Goal: Task Accomplishment & Management: Use online tool/utility

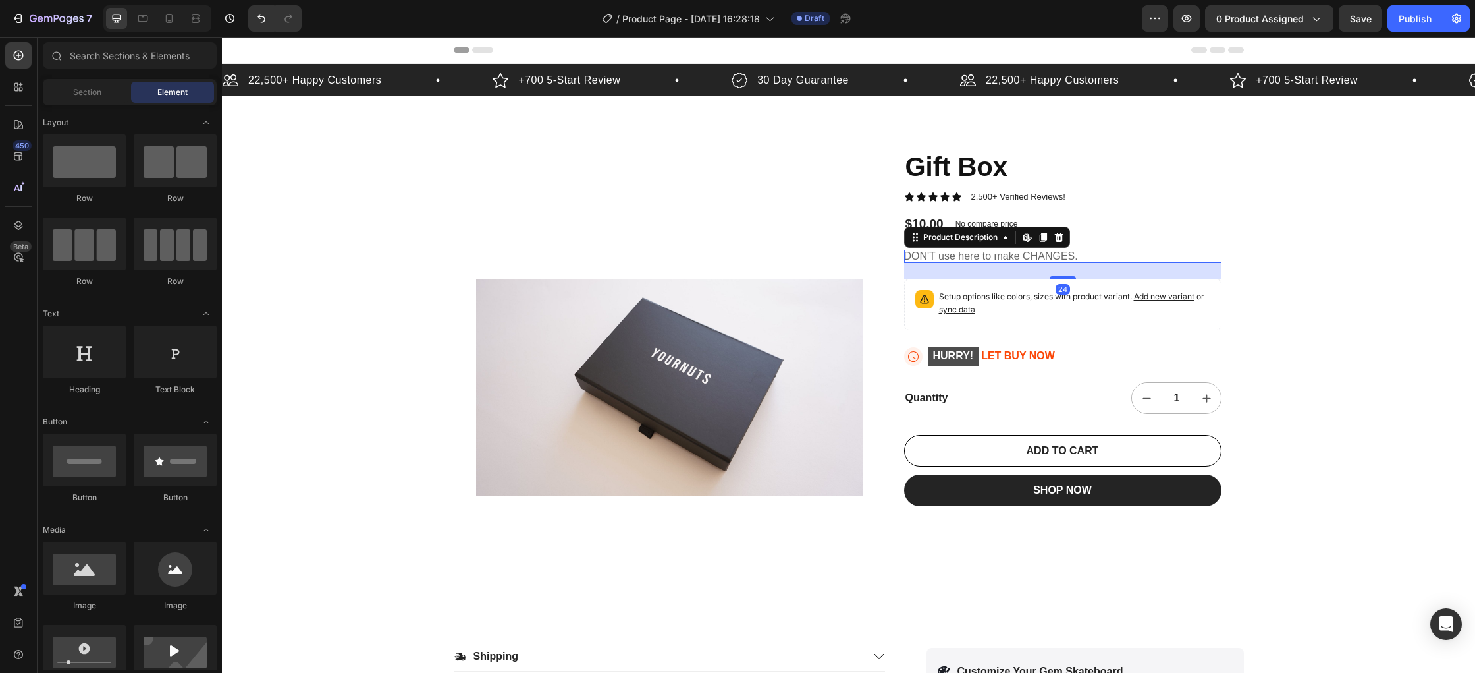
click at [1016, 254] on div "DON'T use here to make CHANGES." at bounding box center [1062, 257] width 317 height 14
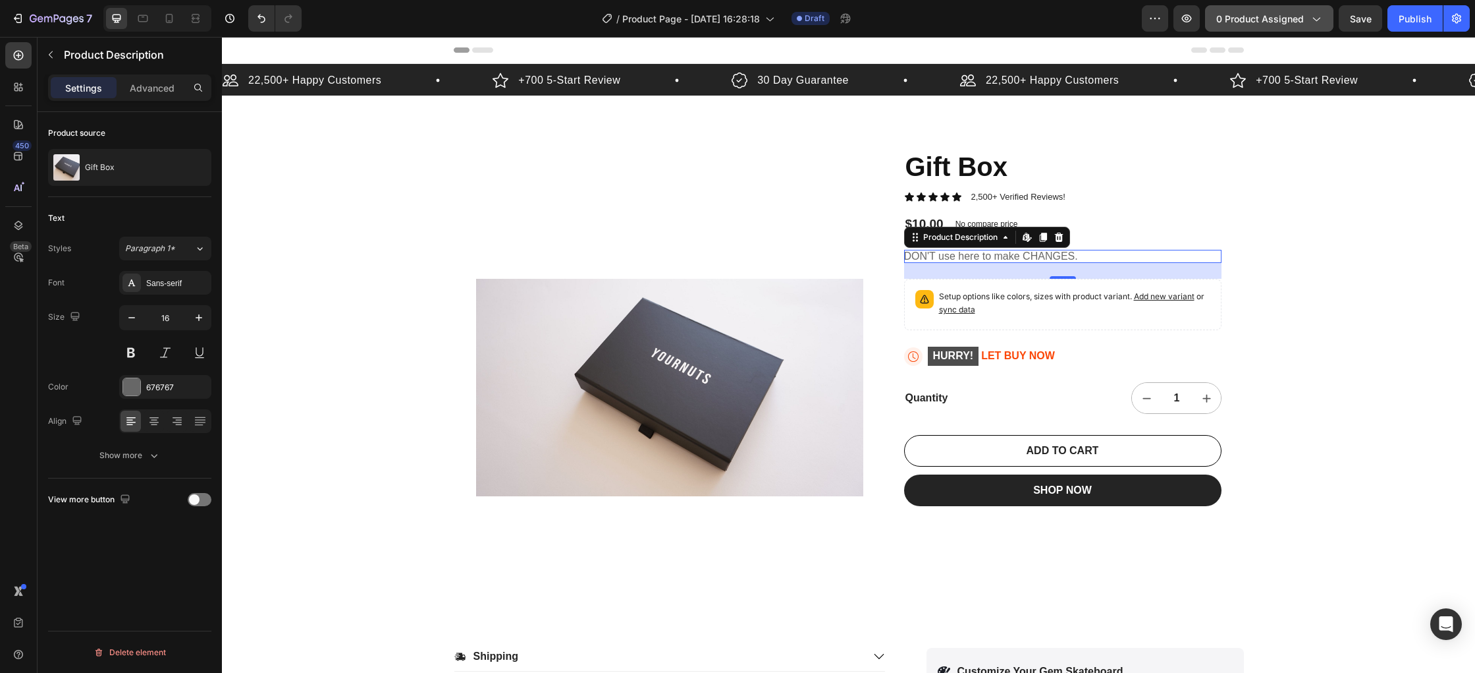
click at [1285, 10] on button "0 product assigned" at bounding box center [1269, 18] width 128 height 26
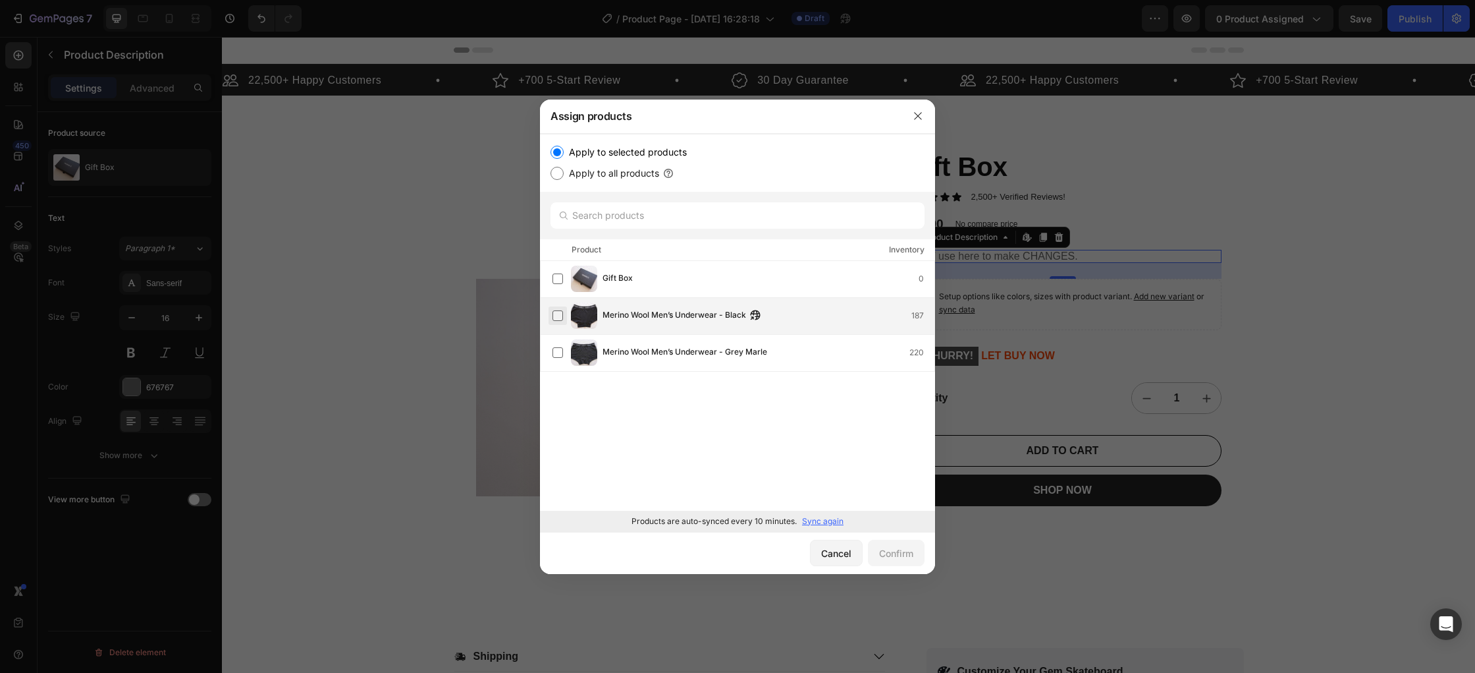
click at [555, 318] on label at bounding box center [558, 315] width 11 height 11
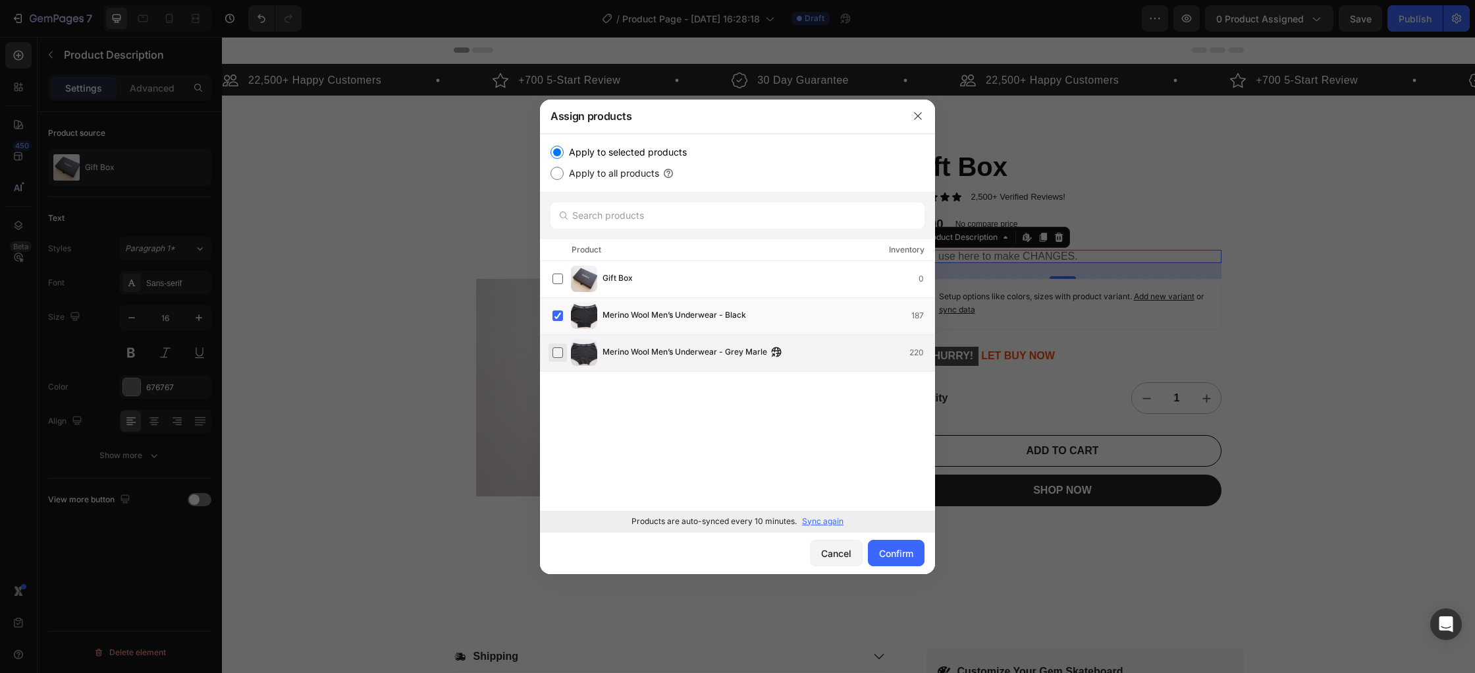
click at [563, 358] on label at bounding box center [558, 352] width 11 height 11
click at [884, 549] on div "Confirm" at bounding box center [896, 553] width 34 height 14
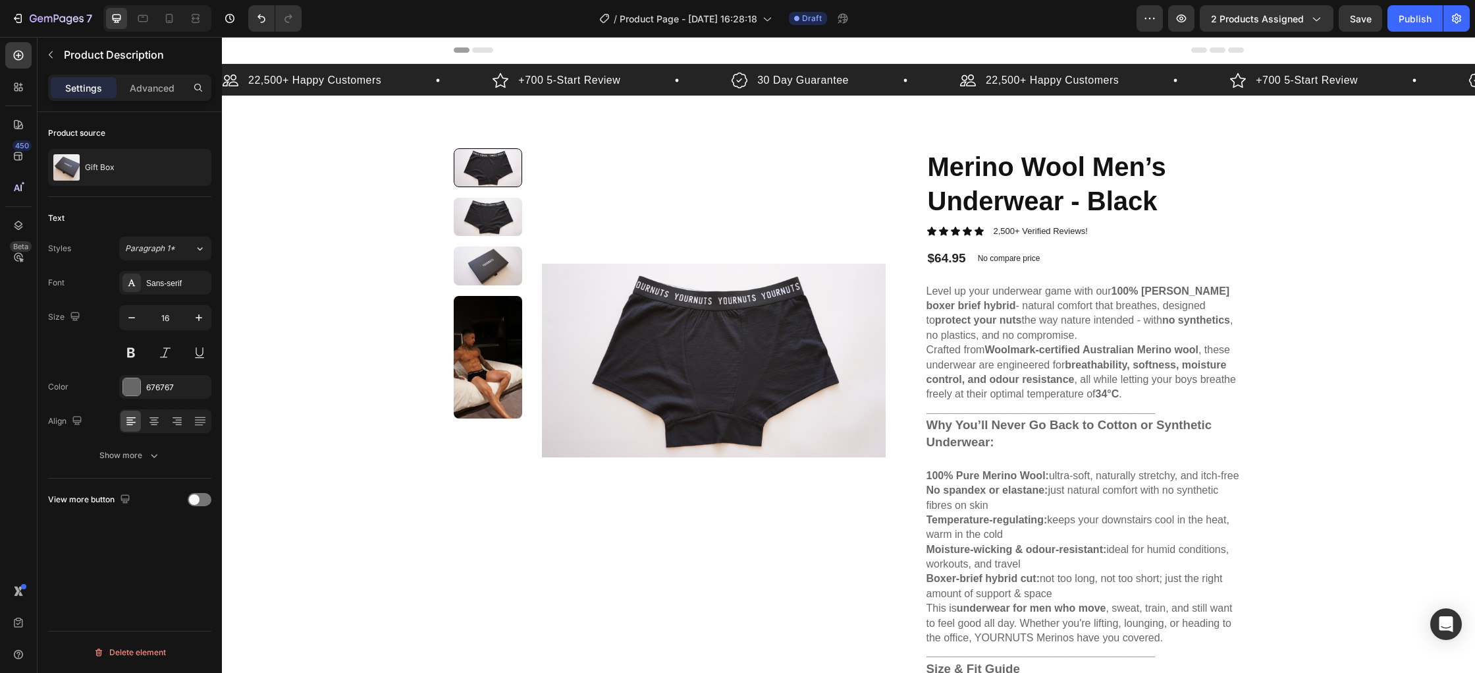
click at [1066, 319] on p "Level up your underwear game with our 100% Merino Wool boxer brief hybrid - nat…" at bounding box center [1080, 312] width 307 height 55
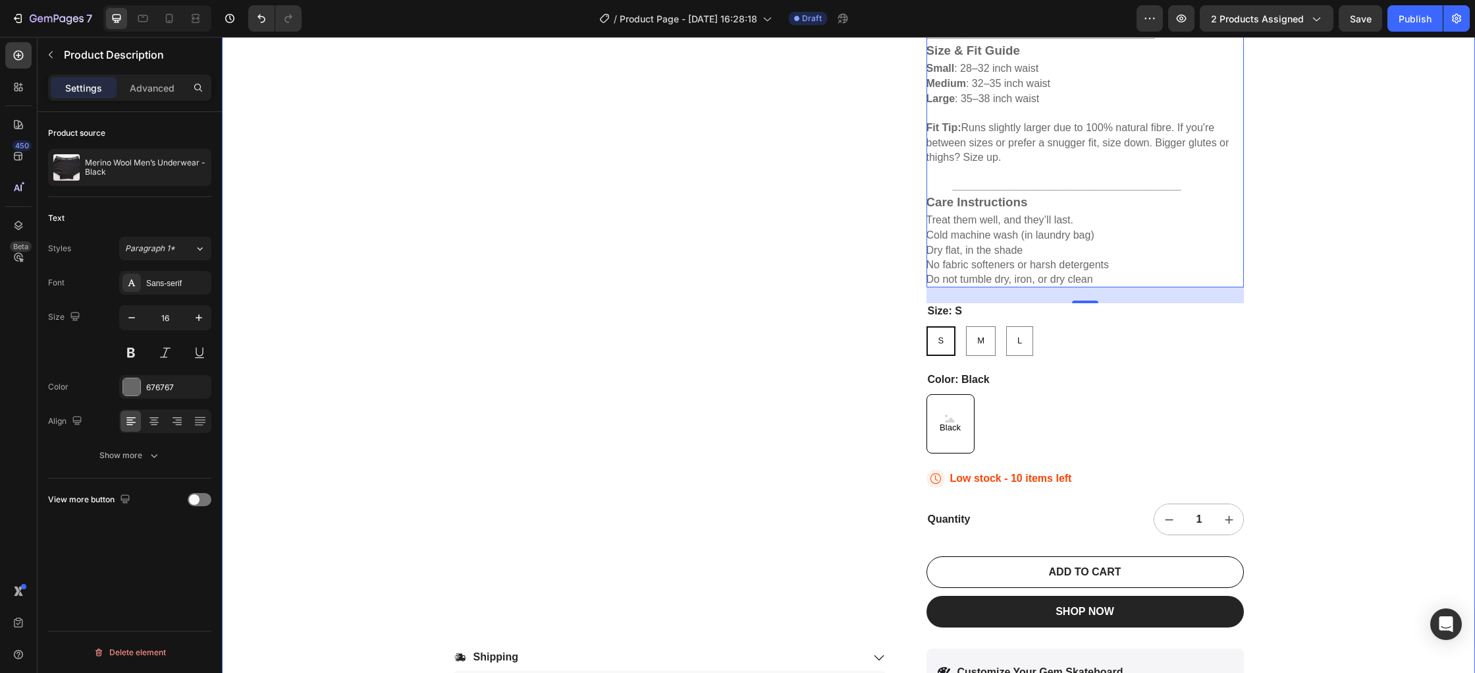
scroll to position [619, 0]
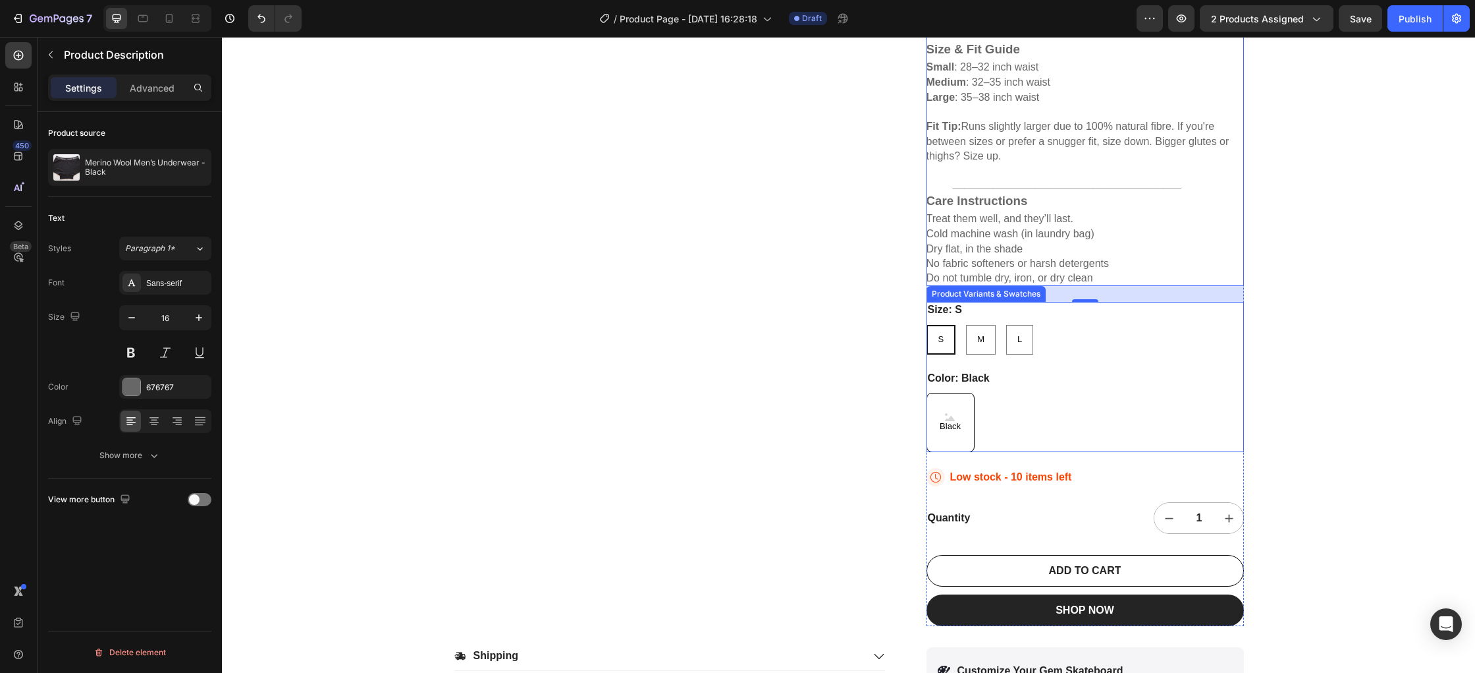
click at [1012, 417] on div "Black Black Black" at bounding box center [1085, 422] width 317 height 59
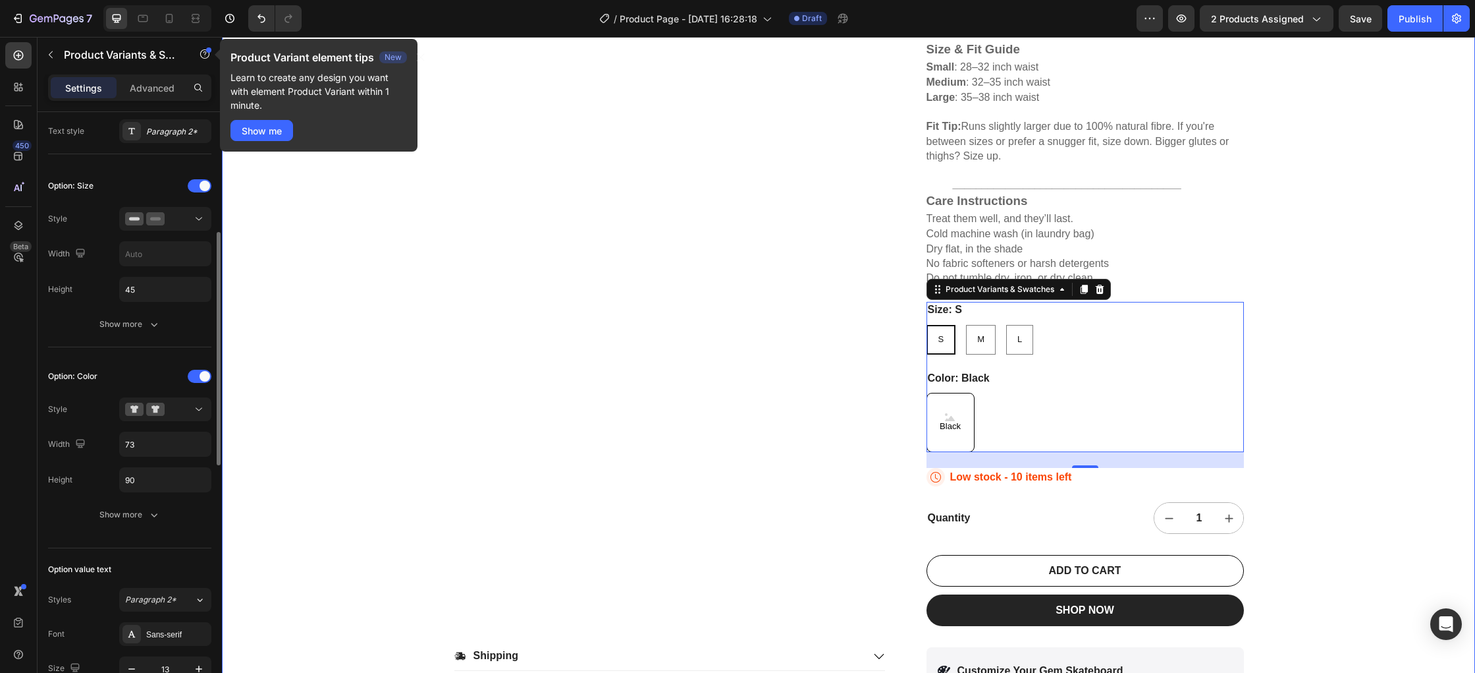
scroll to position [618, 0]
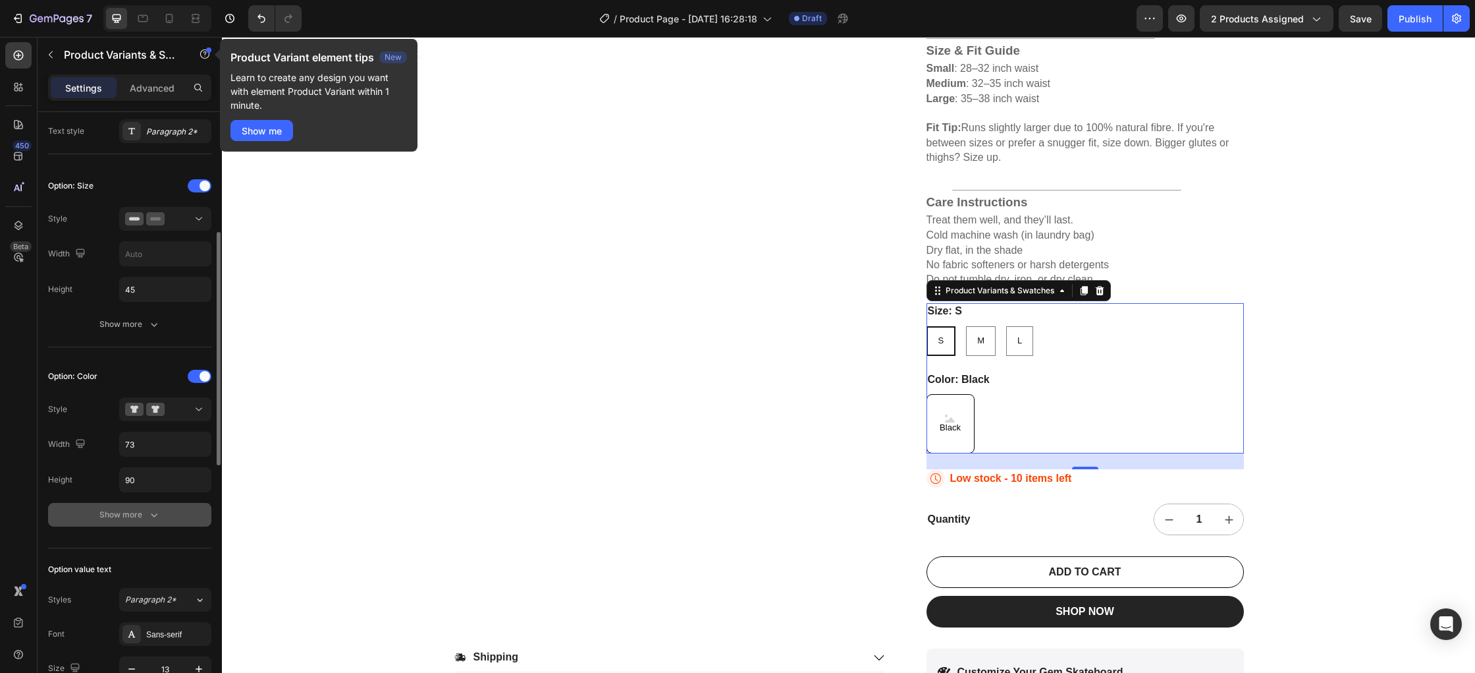
click at [142, 512] on div "Show more" at bounding box center [129, 514] width 61 height 13
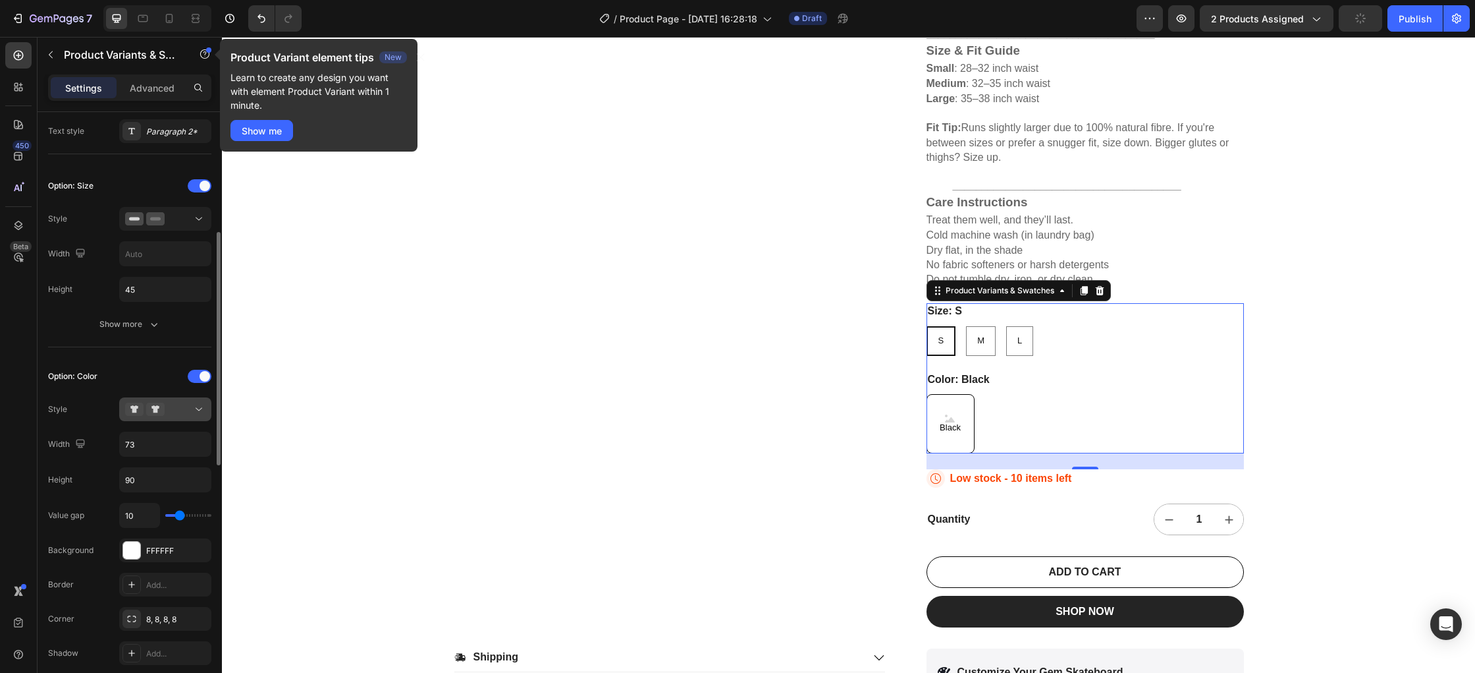
click at [203, 412] on icon at bounding box center [198, 408] width 13 height 13
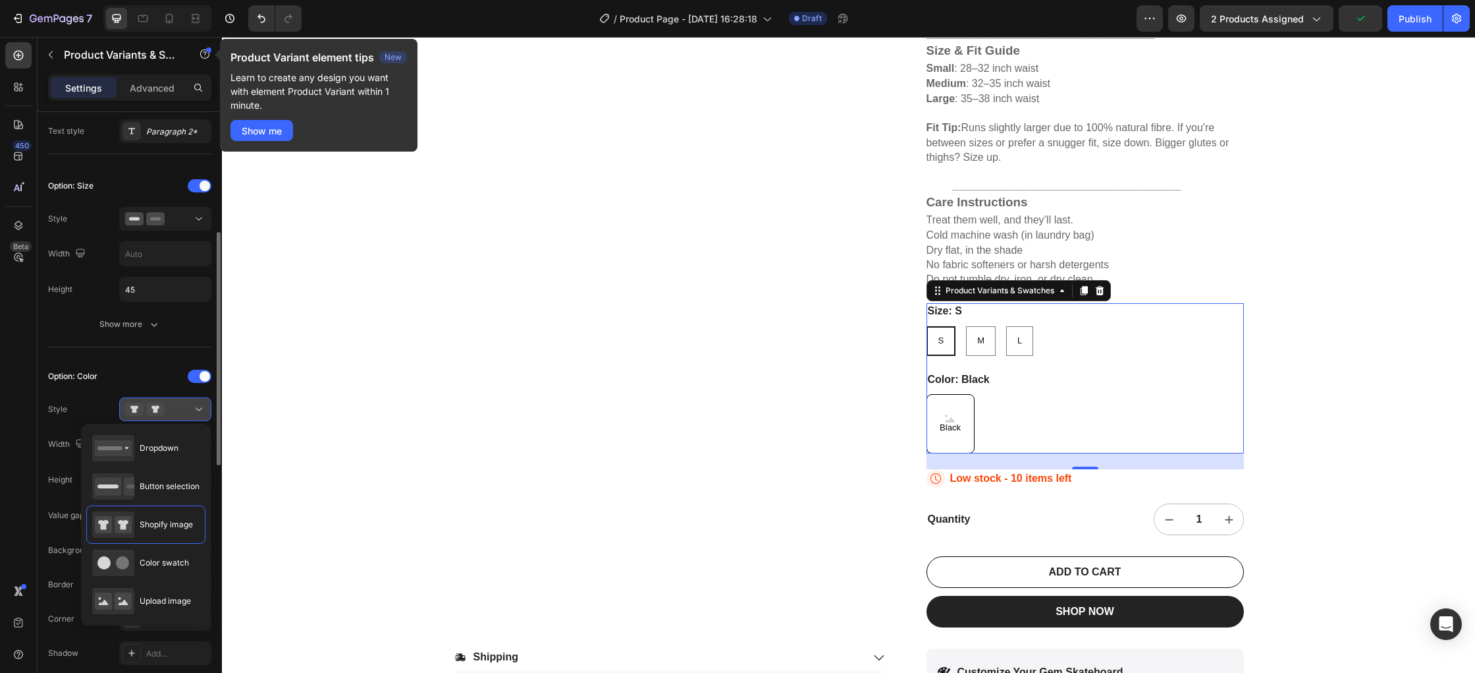
click at [203, 412] on icon at bounding box center [198, 408] width 13 height 13
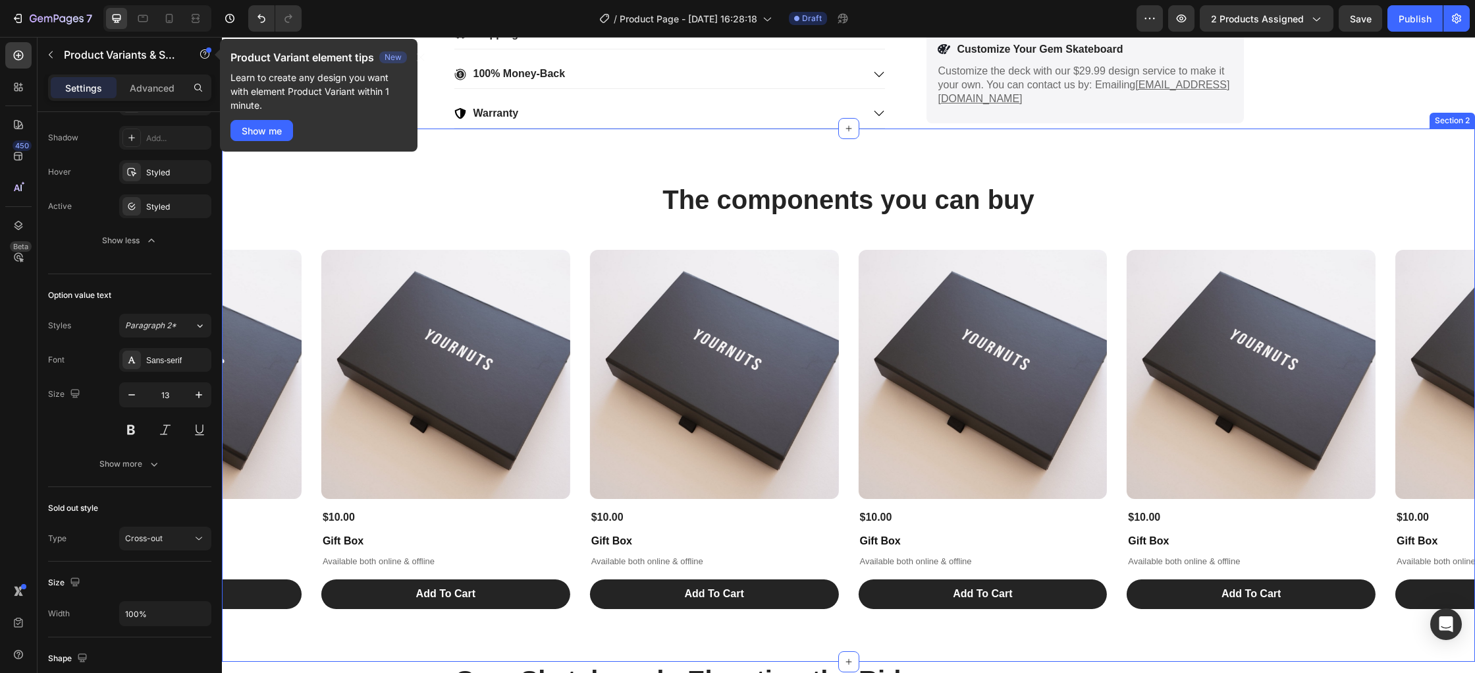
scroll to position [1241, 0]
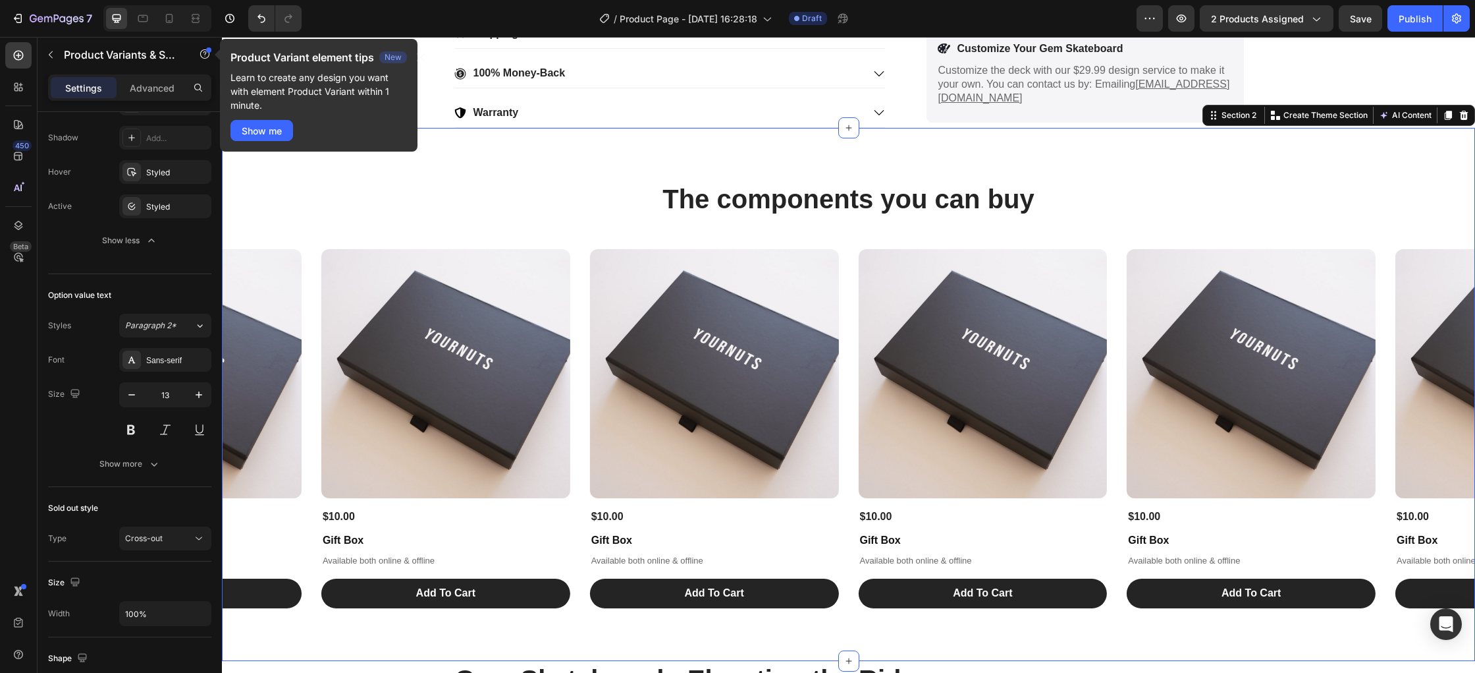
click at [1015, 161] on div "The components you can buy Heading Product Images $10.00 Product Price Product …" at bounding box center [848, 394] width 1253 height 533
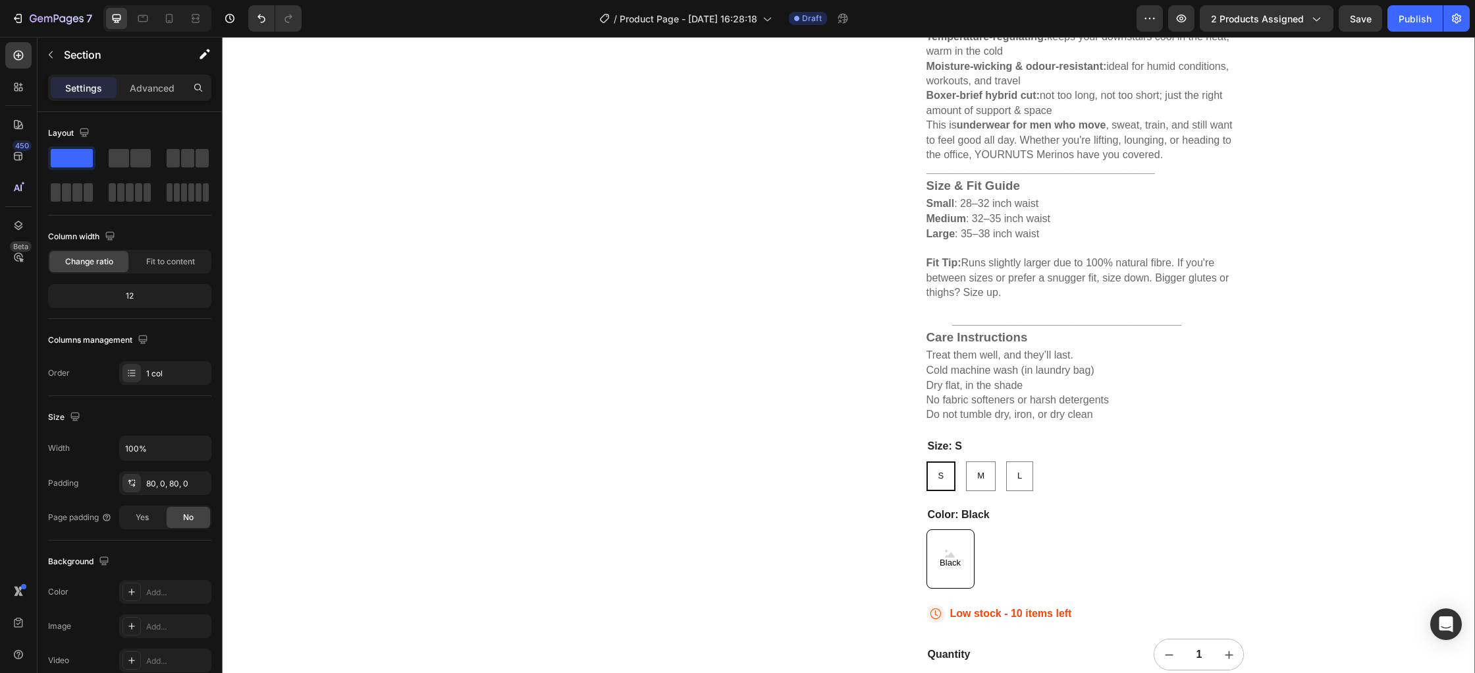
scroll to position [0, 0]
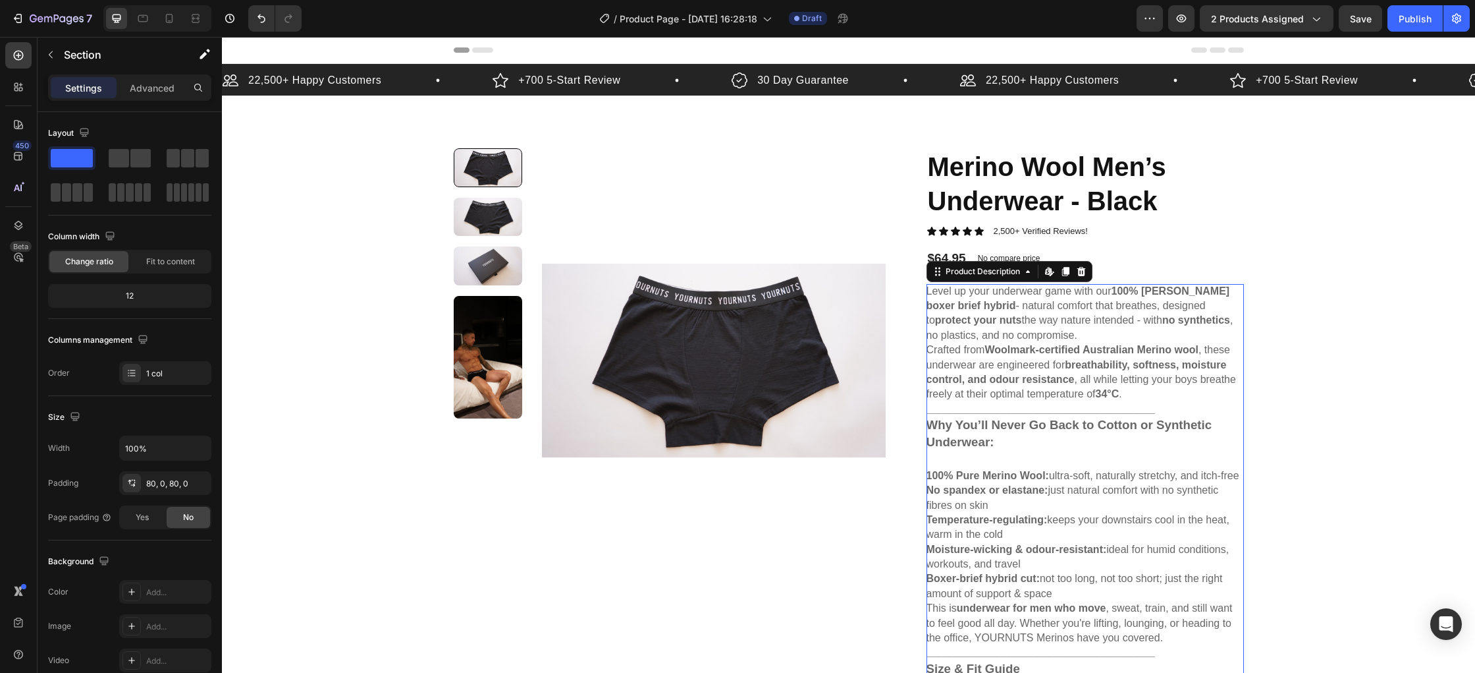
click at [1131, 368] on strong "breathability, softness, moisture control, and odour resistance" at bounding box center [1077, 372] width 300 height 26
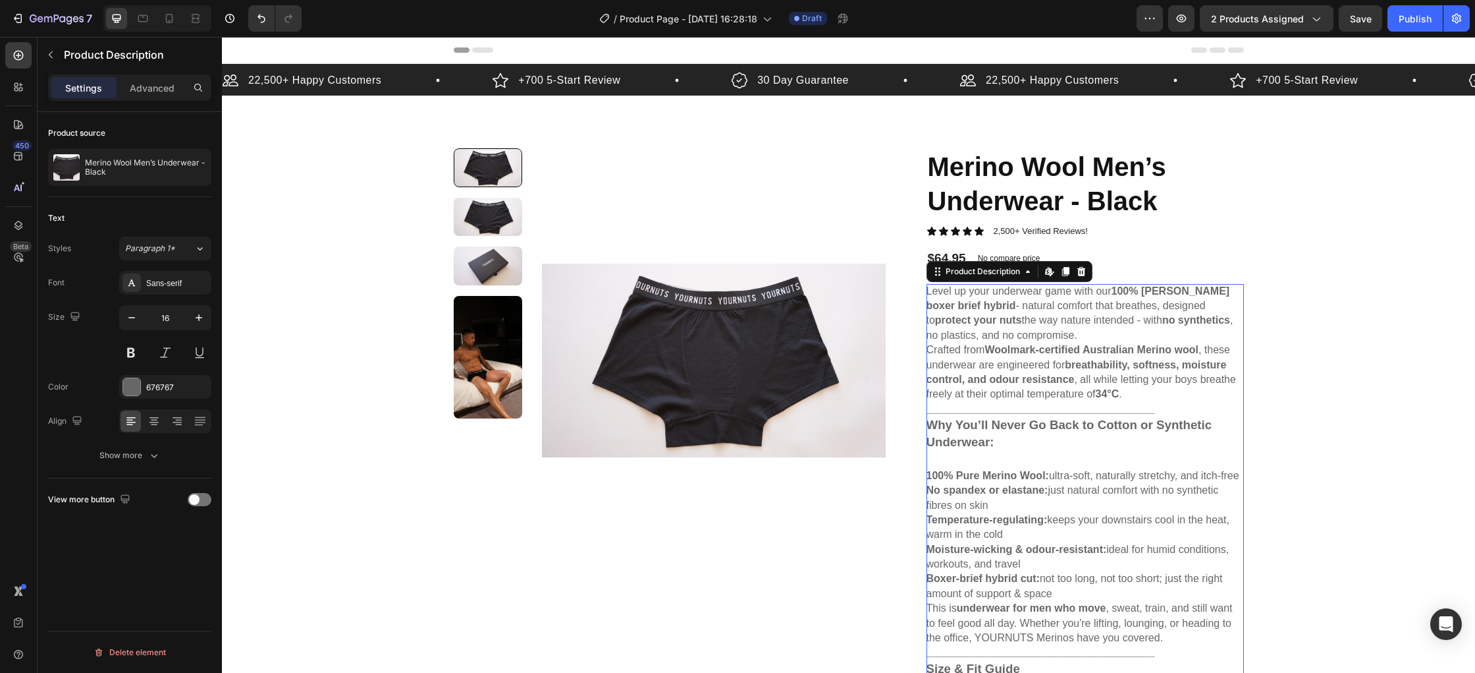
click at [1061, 365] on p "Crafted from Woolmark-certified Australian Merino wool , these underwear are en…" at bounding box center [1082, 371] width 310 height 55
click at [1138, 391] on div "Level up your underwear game with our 100% Merino Wool boxer brief hybrid - nat…" at bounding box center [1085, 594] width 317 height 621
click at [1122, 394] on p "Crafted from Woolmark-certified Australian Merino wool , these underwear are en…" at bounding box center [1082, 371] width 310 height 55
click at [1102, 393] on strong "34°C" at bounding box center [1108, 393] width 24 height 11
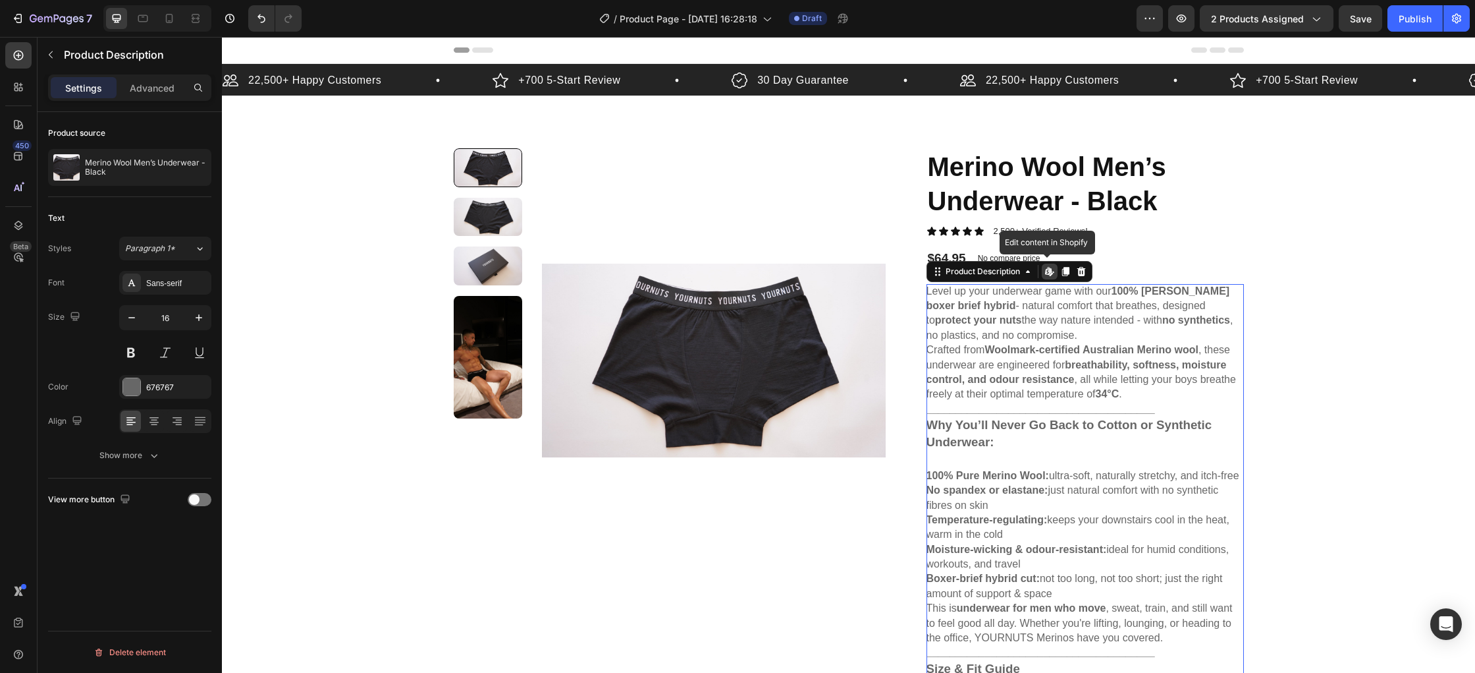
click at [1102, 393] on strong "34°C" at bounding box center [1108, 393] width 24 height 11
click at [1103, 372] on div "Level up your underwear game with our 100% Merino Wool boxer brief hybrid - nat…" at bounding box center [1085, 594] width 317 height 621
click at [1046, 272] on icon at bounding box center [1047, 271] width 5 height 8
click at [1022, 273] on div "Product Description" at bounding box center [983, 271] width 80 height 12
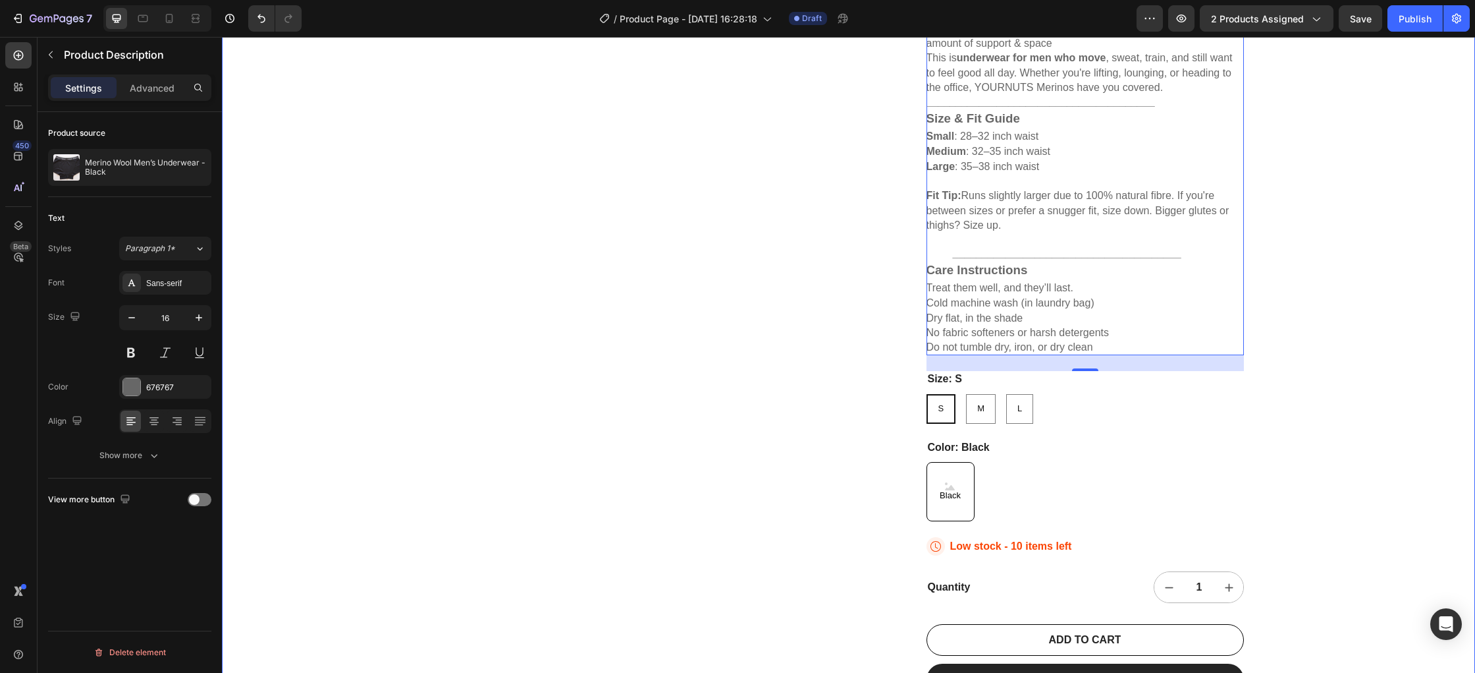
scroll to position [650, 0]
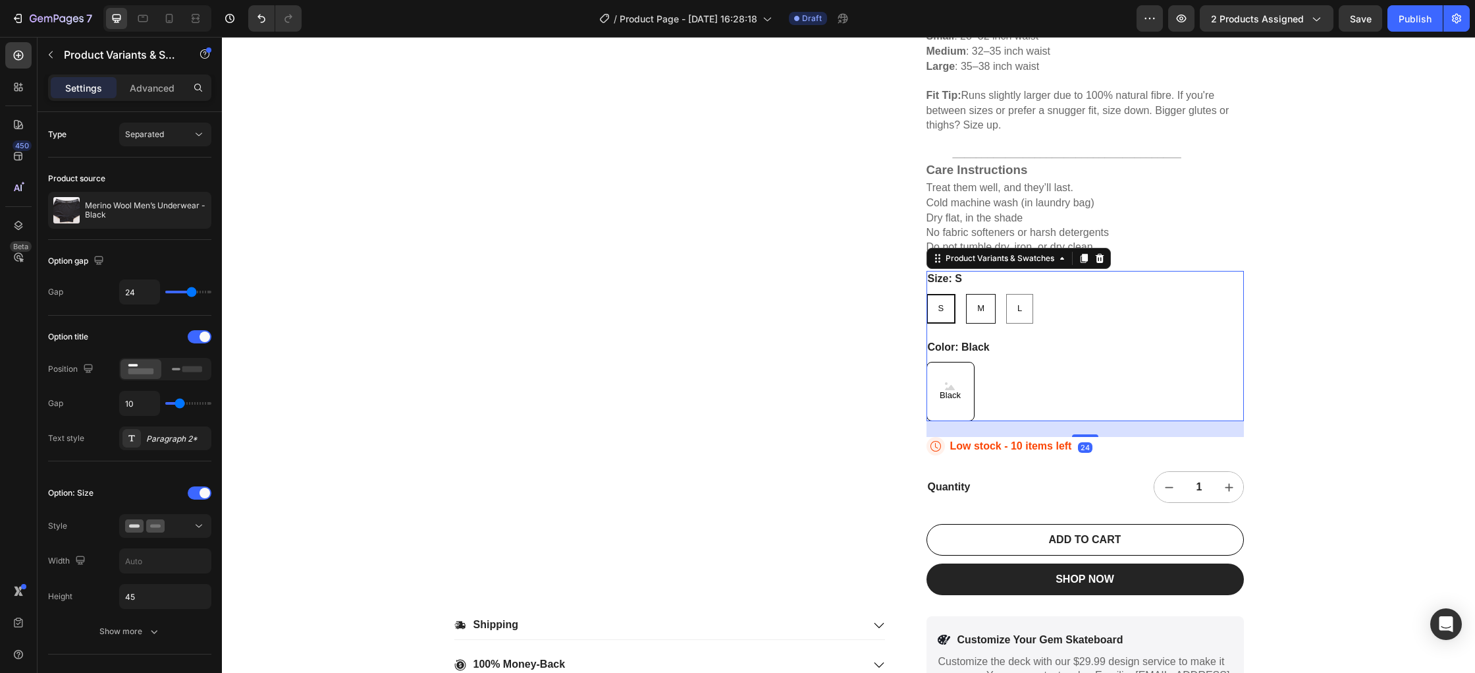
click at [988, 311] on div "M" at bounding box center [981, 309] width 28 height 22
click at [966, 294] on input "M M M" at bounding box center [966, 293] width 1 height 1
radio input "true"
click at [1022, 313] on div "L" at bounding box center [1020, 309] width 26 height 22
click at [1006, 294] on input "L L L" at bounding box center [1006, 293] width 1 height 1
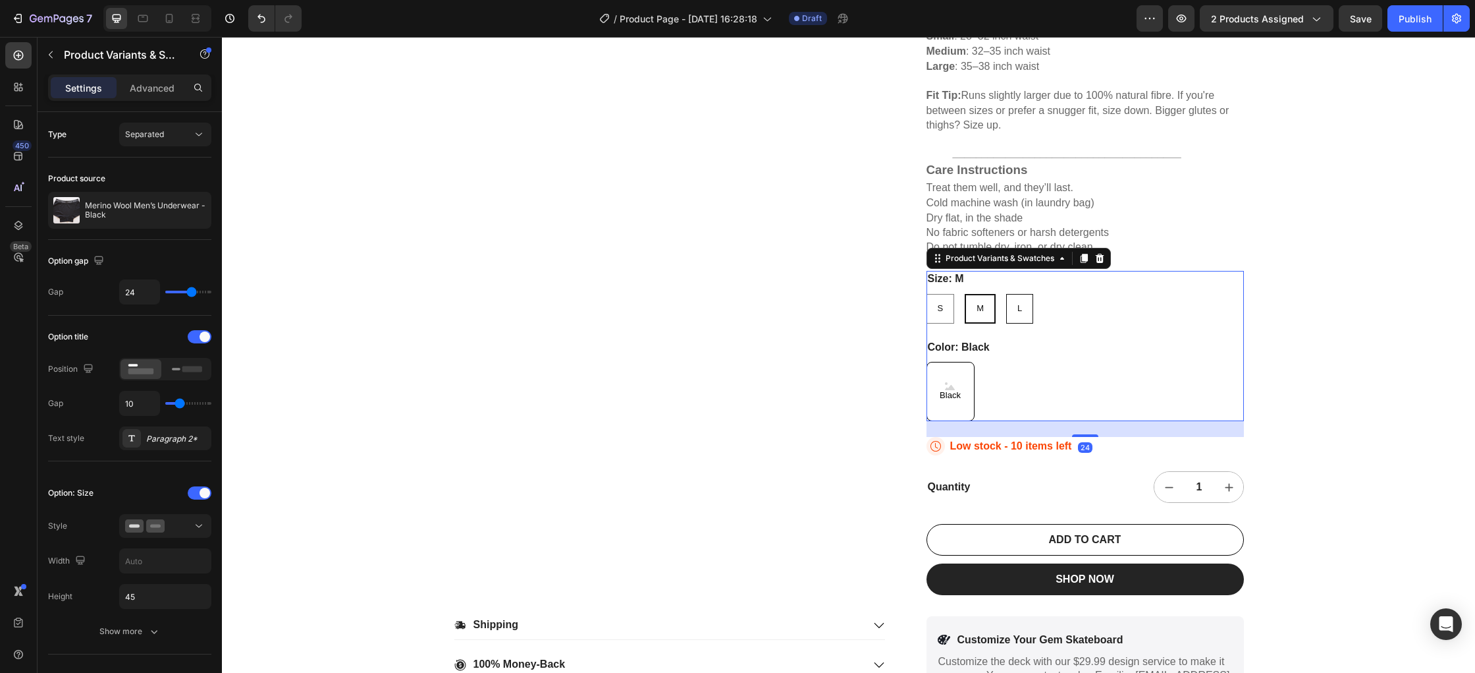
radio input "true"
click at [953, 382] on icon at bounding box center [950, 386] width 10 height 8
click at [927, 362] on input "Black Black Black" at bounding box center [926, 361] width 1 height 1
click at [1048, 387] on div "Black Black Black" at bounding box center [1085, 391] width 317 height 59
click at [1084, 431] on div "24" at bounding box center [1085, 429] width 317 height 16
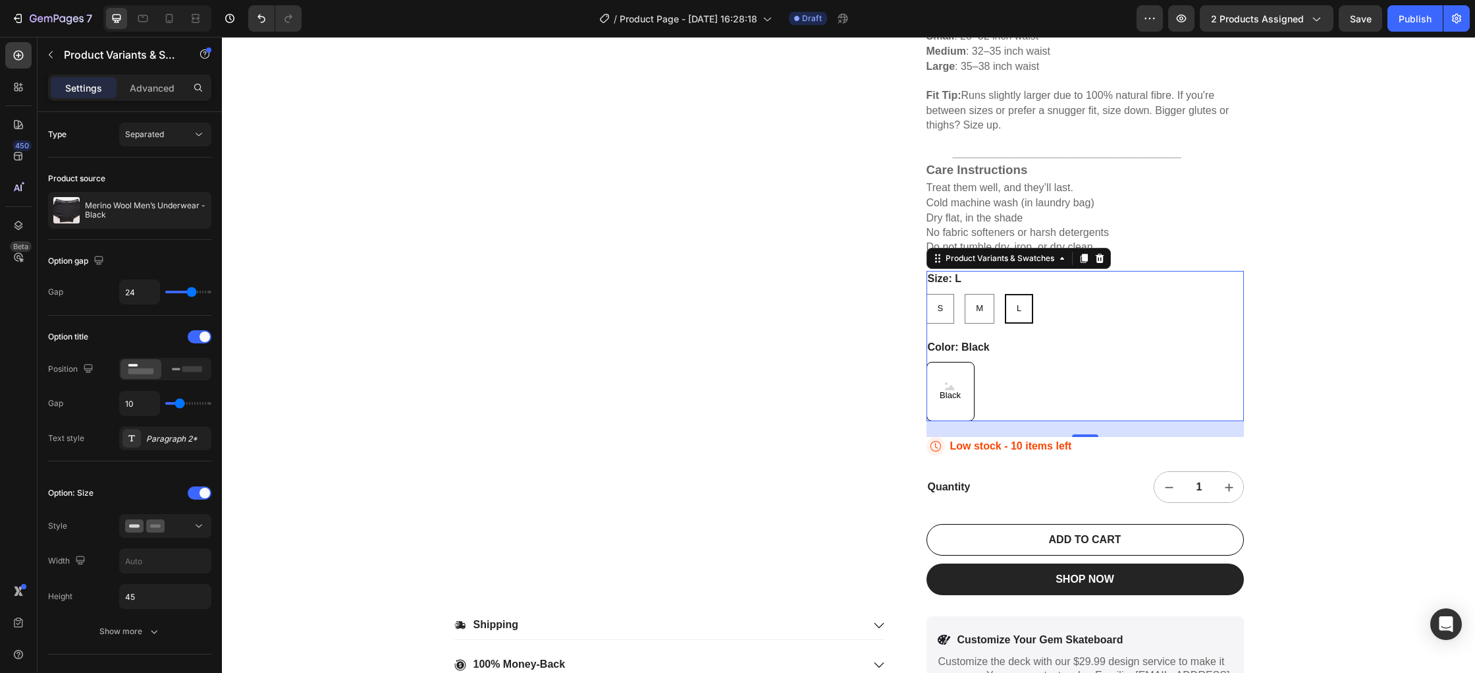
click at [1098, 435] on div "24" at bounding box center [1085, 429] width 317 height 16
click at [1005, 366] on div "Black Black Black" at bounding box center [1085, 391] width 317 height 59
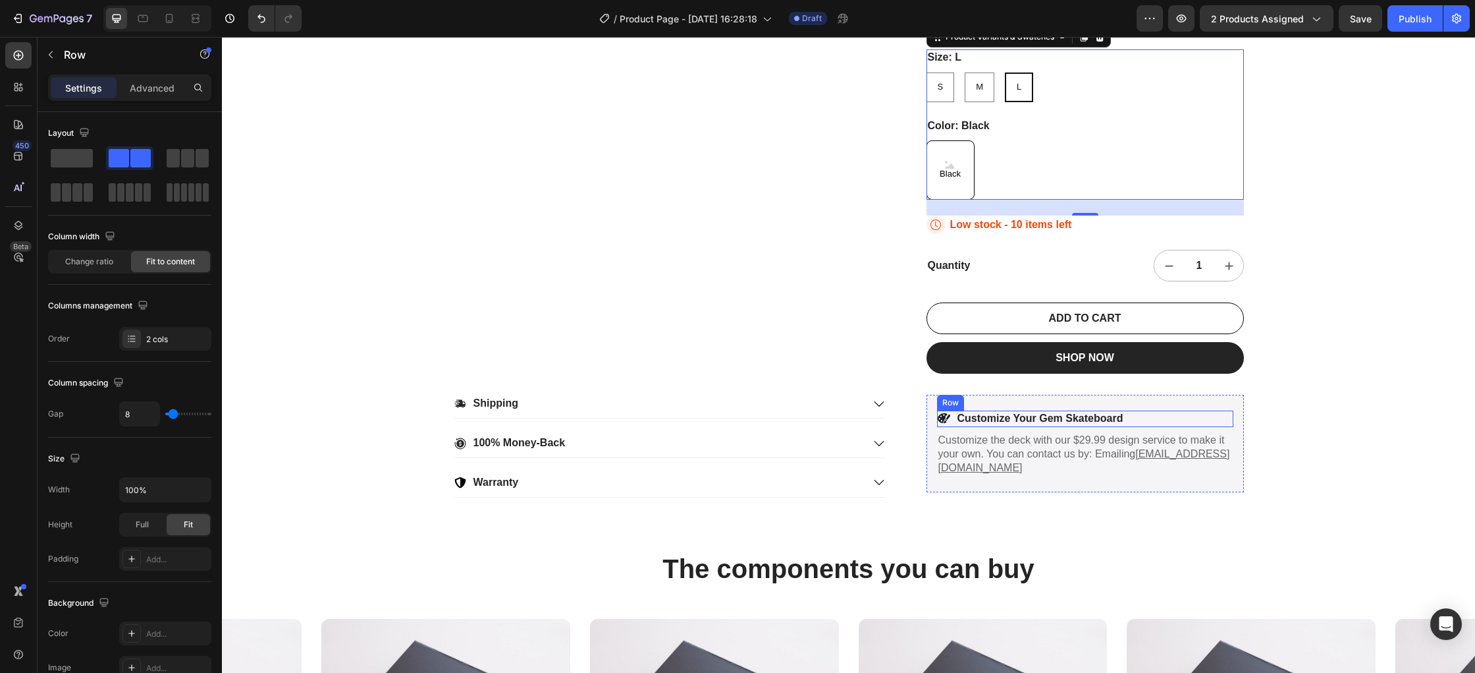
click at [1125, 426] on div "Icon Customize Your Gem Skateboard Text Block Row" at bounding box center [1085, 418] width 296 height 16
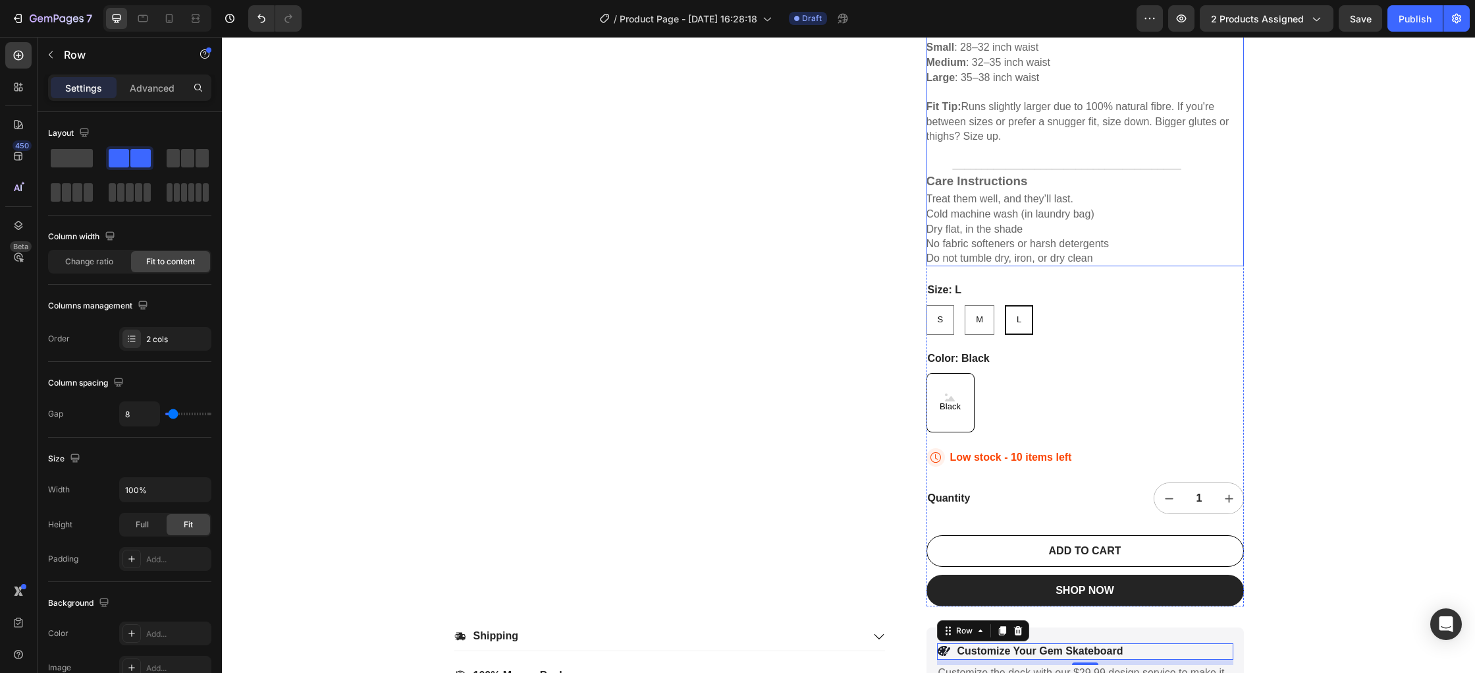
scroll to position [700, 0]
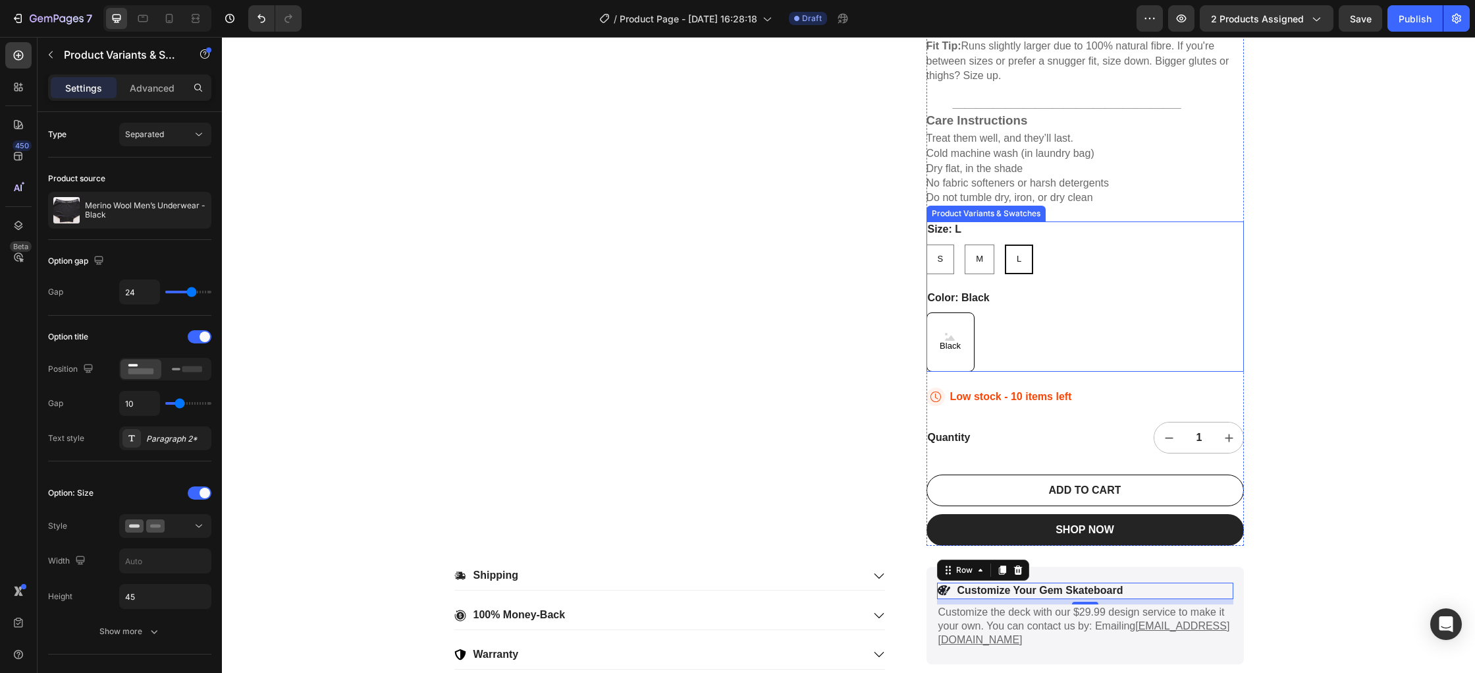
click at [1102, 338] on div "Black Black Black" at bounding box center [1085, 341] width 317 height 59
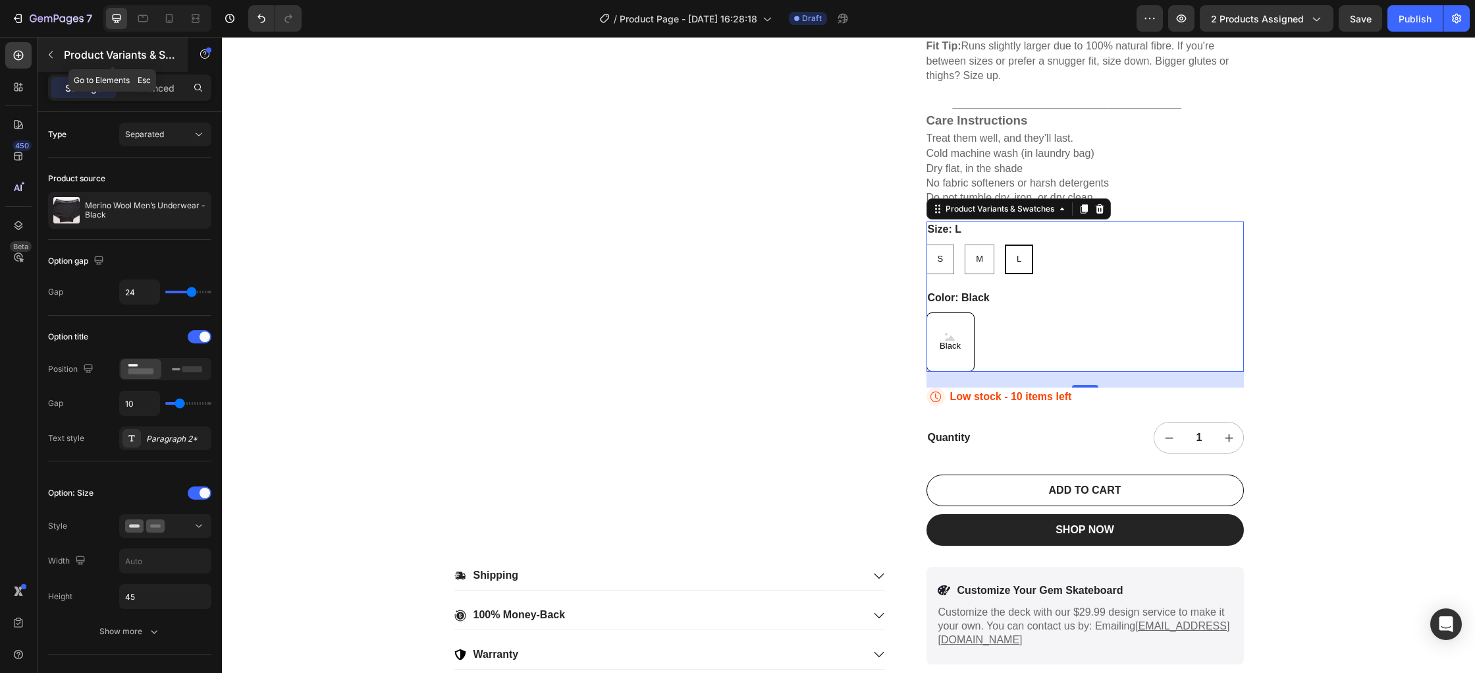
click at [48, 57] on icon "button" at bounding box center [50, 54] width 11 height 11
click at [1030, 343] on div "Black Black Black" at bounding box center [1085, 341] width 317 height 59
click at [22, 54] on icon at bounding box center [19, 56] width 10 height 10
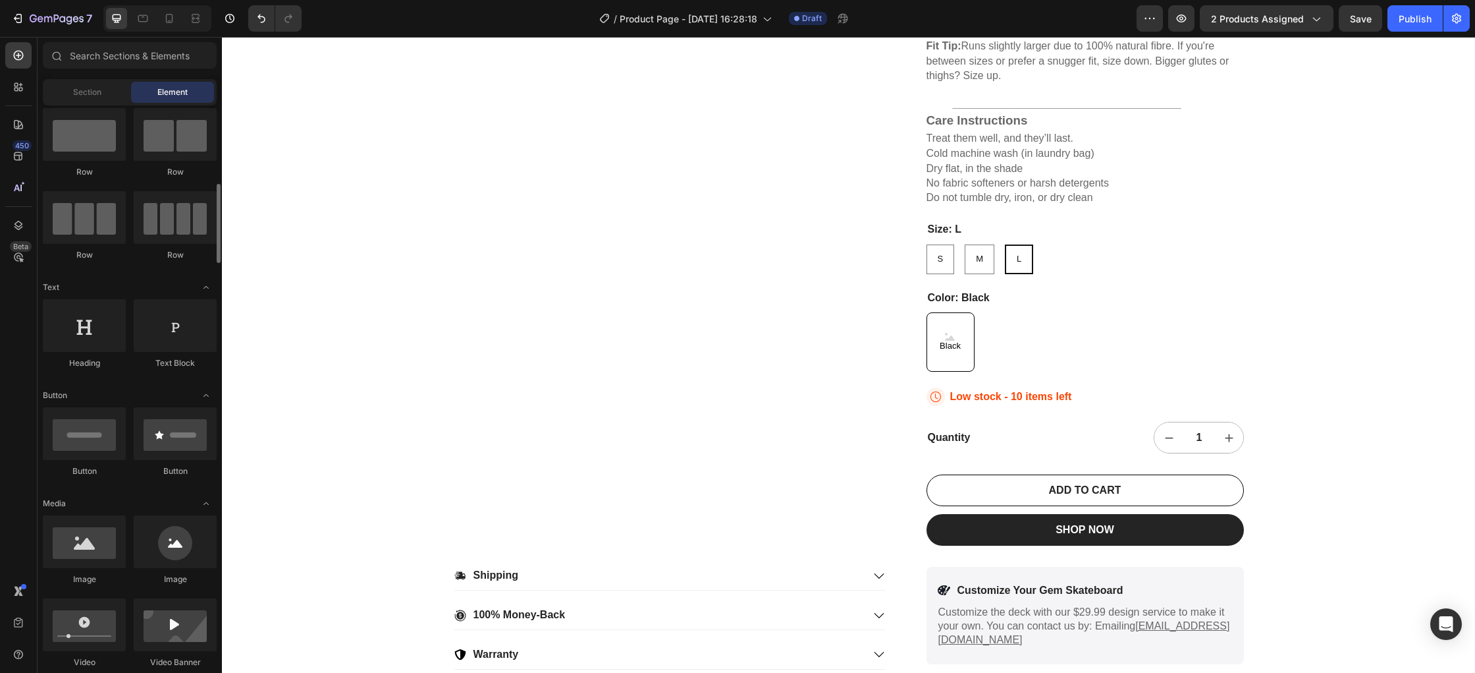
scroll to position [0, 0]
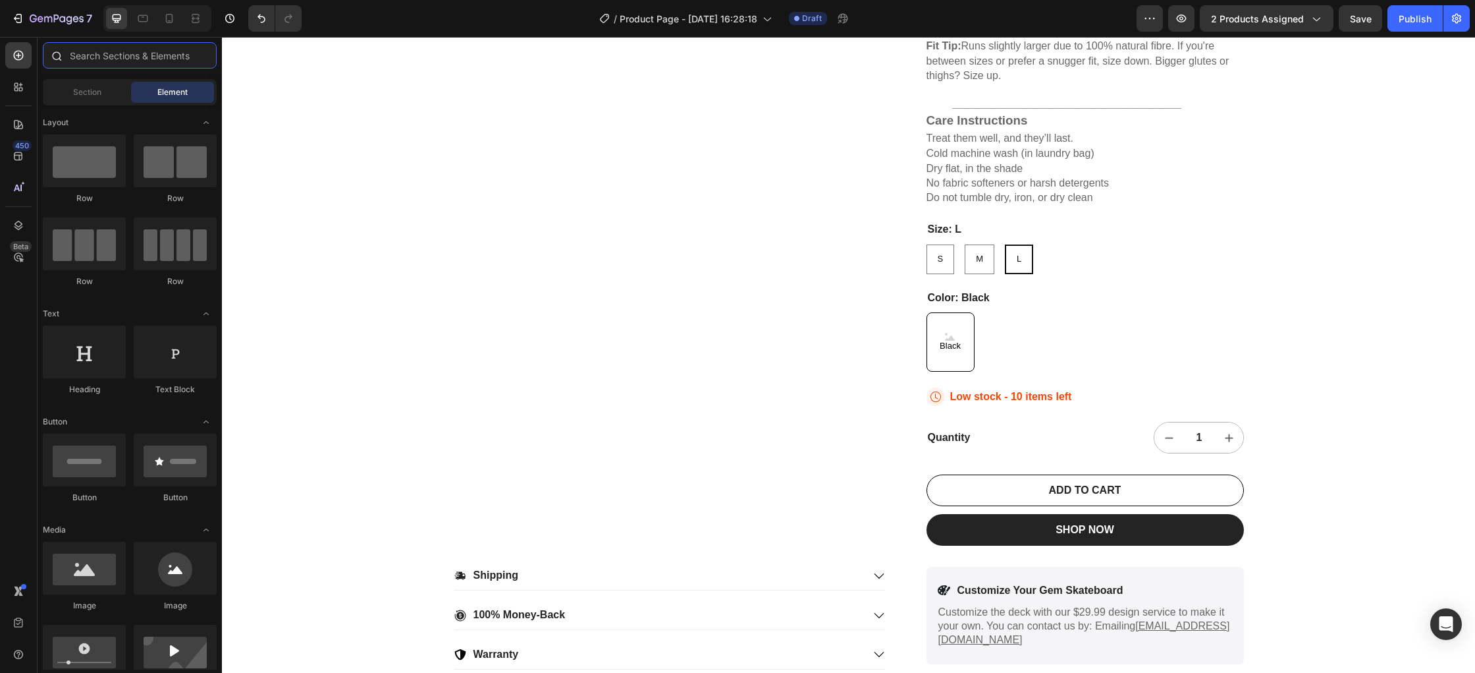
click at [147, 61] on input "text" at bounding box center [130, 55] width 174 height 26
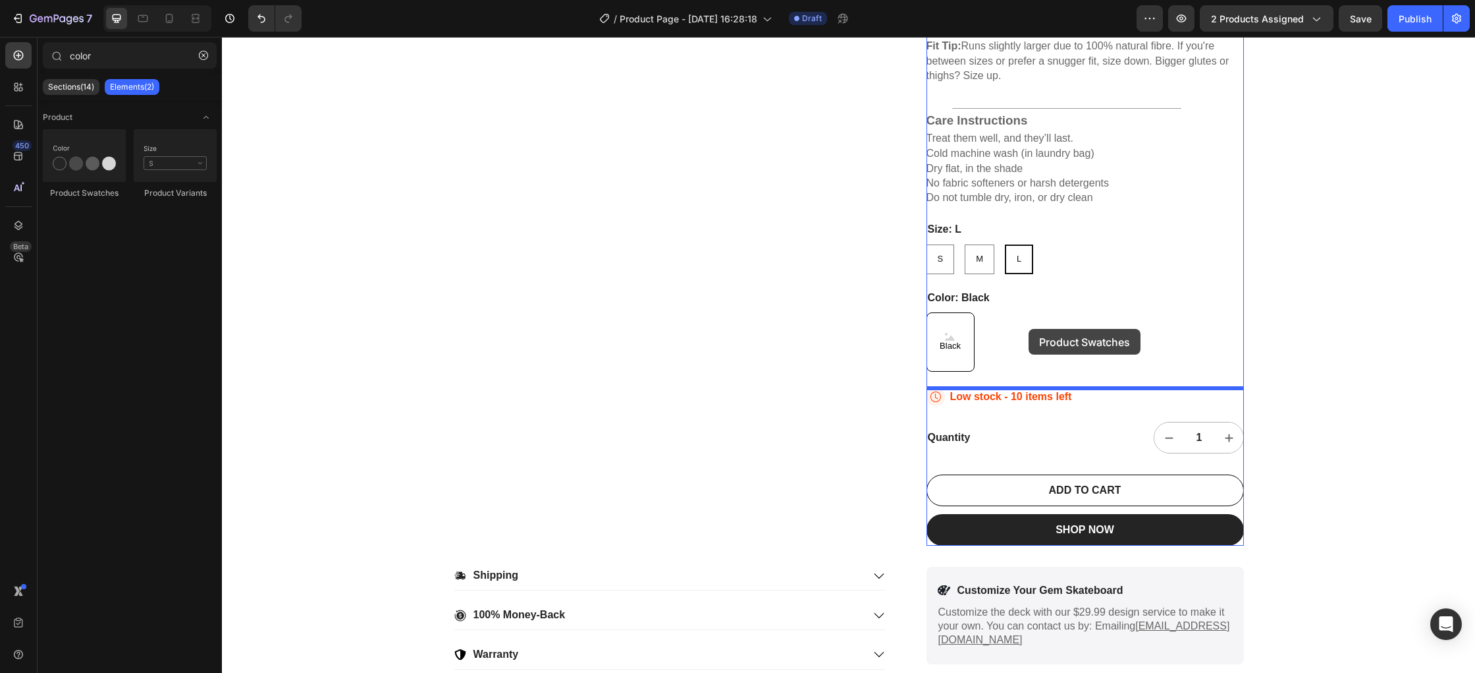
drag, startPoint x: 317, startPoint y: 187, endPoint x: 1026, endPoint y: 330, distance: 723.7
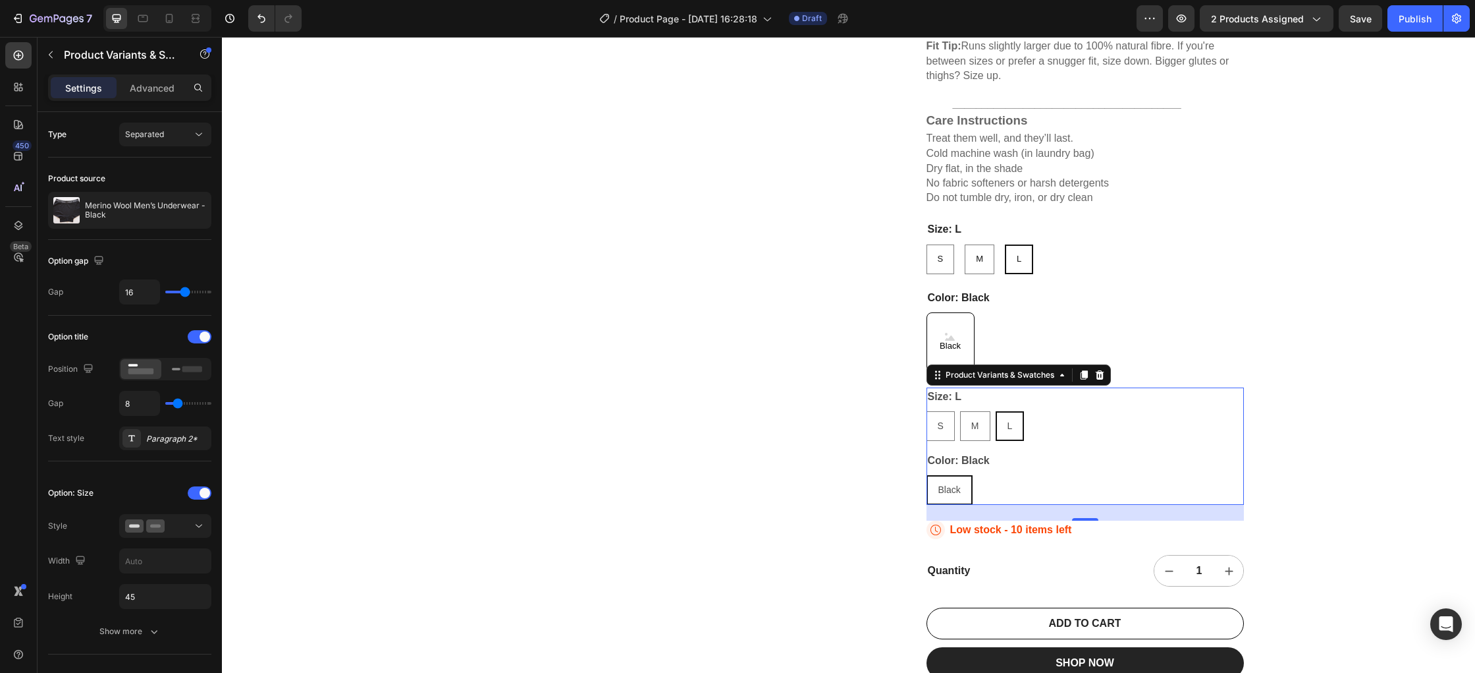
type input "colo"
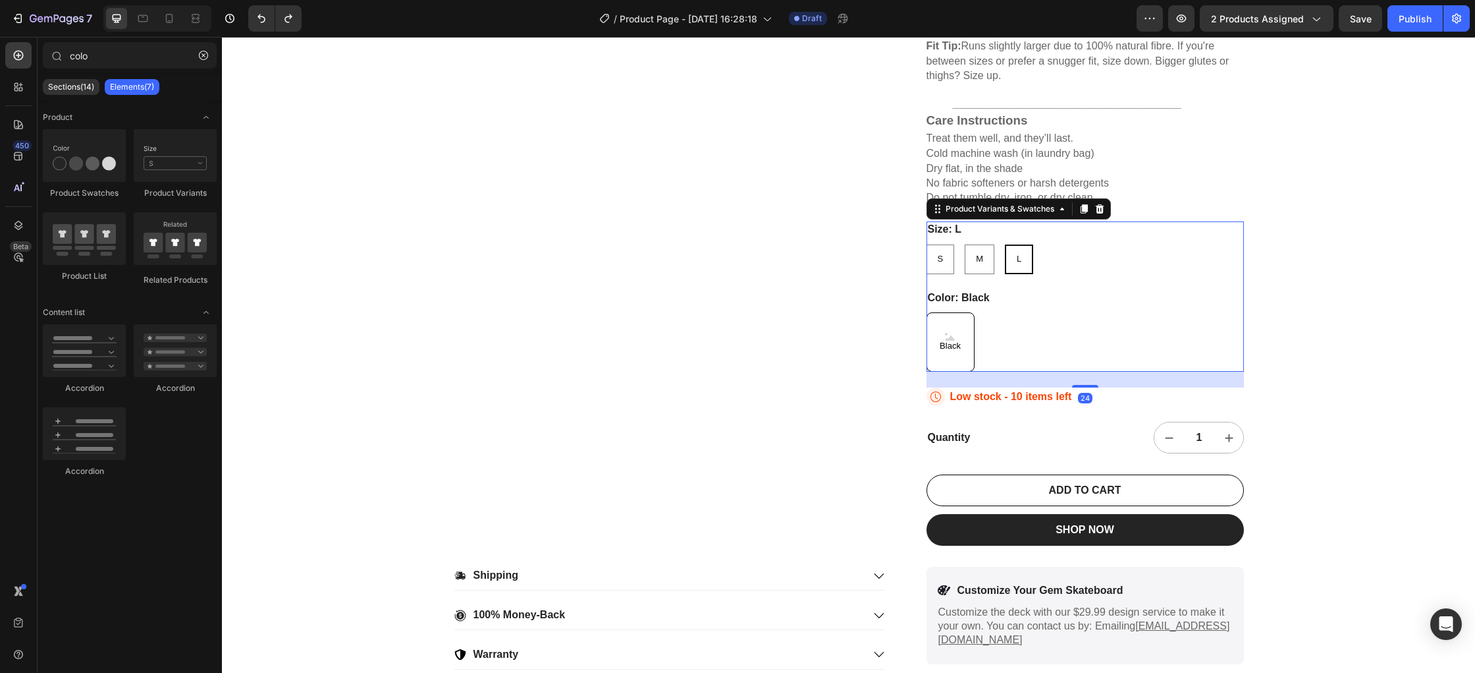
click at [1030, 329] on div "Black Black Black" at bounding box center [1085, 341] width 317 height 59
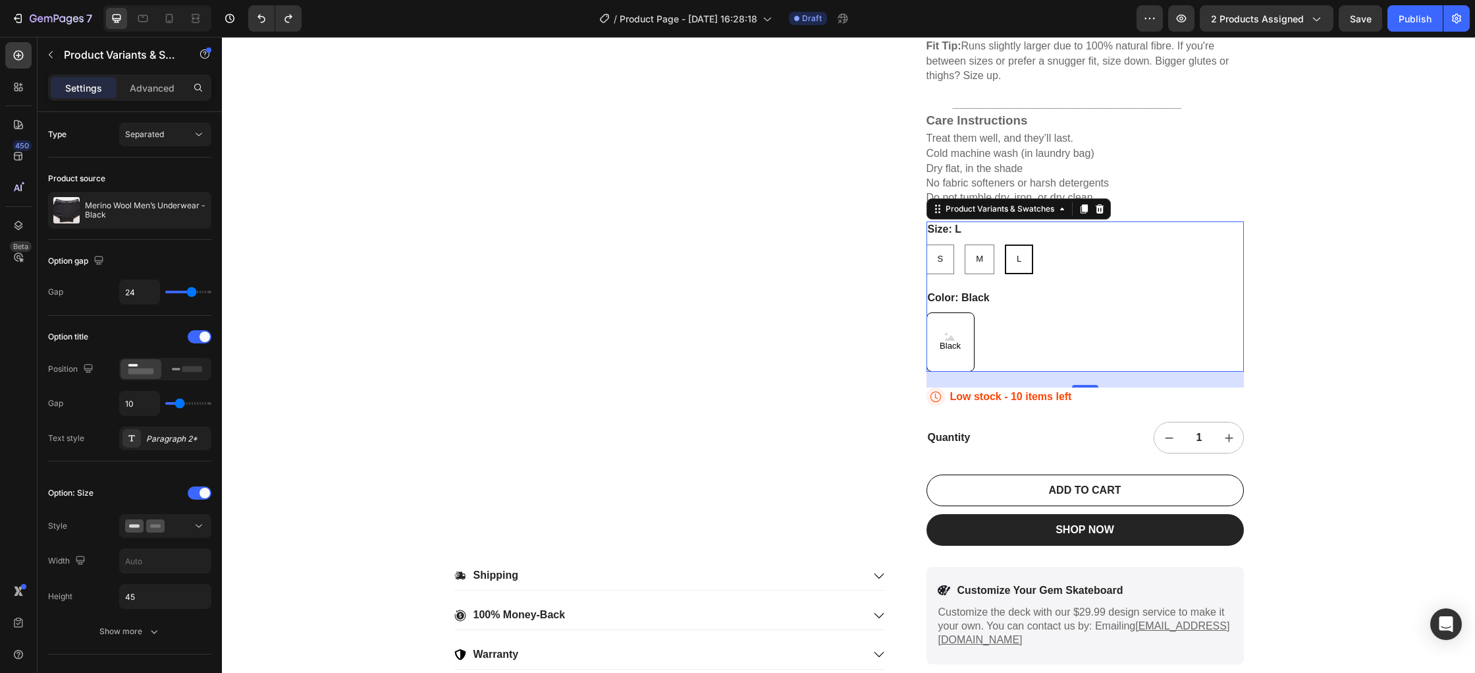
click at [967, 342] on div "Black" at bounding box center [951, 341] width 48 height 59
click at [927, 312] on input "Black Black Black" at bounding box center [926, 312] width 1 height 1
radio input "true"
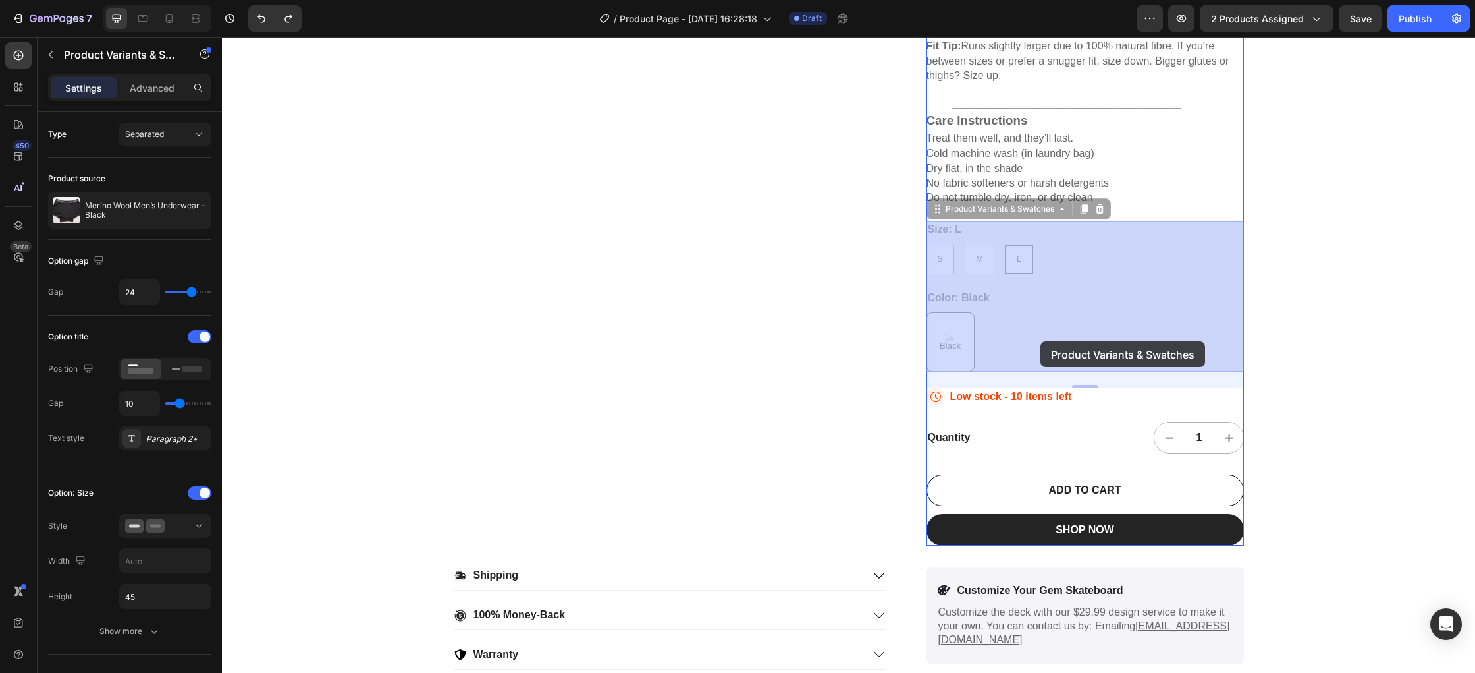
drag, startPoint x: 961, startPoint y: 342, endPoint x: 1028, endPoint y: 339, distance: 66.6
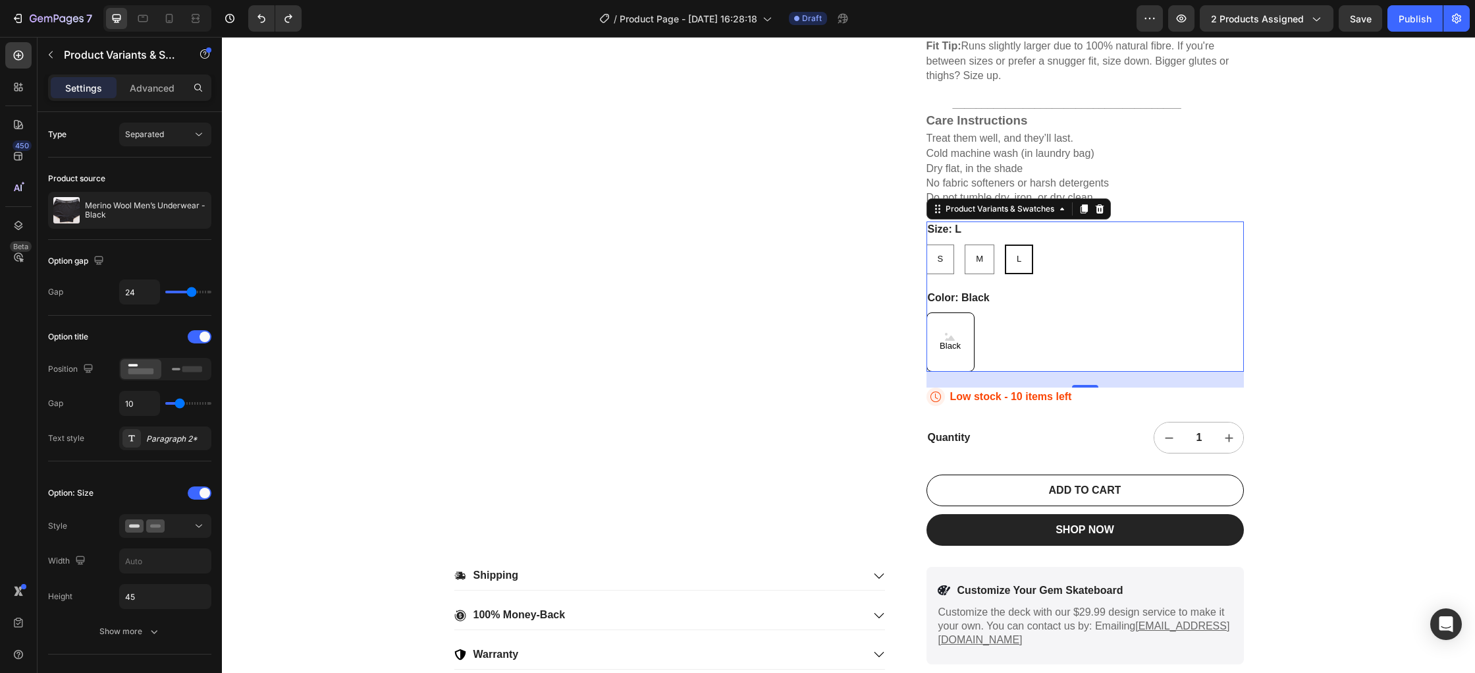
click at [1065, 341] on div "Black Black Black" at bounding box center [1085, 341] width 317 height 59
drag, startPoint x: 1078, startPoint y: 391, endPoint x: 1088, endPoint y: 384, distance: 11.9
click at [1080, 389] on div "Icon Low stock - 10 items left Stock Counter Row" at bounding box center [1085, 396] width 317 height 18
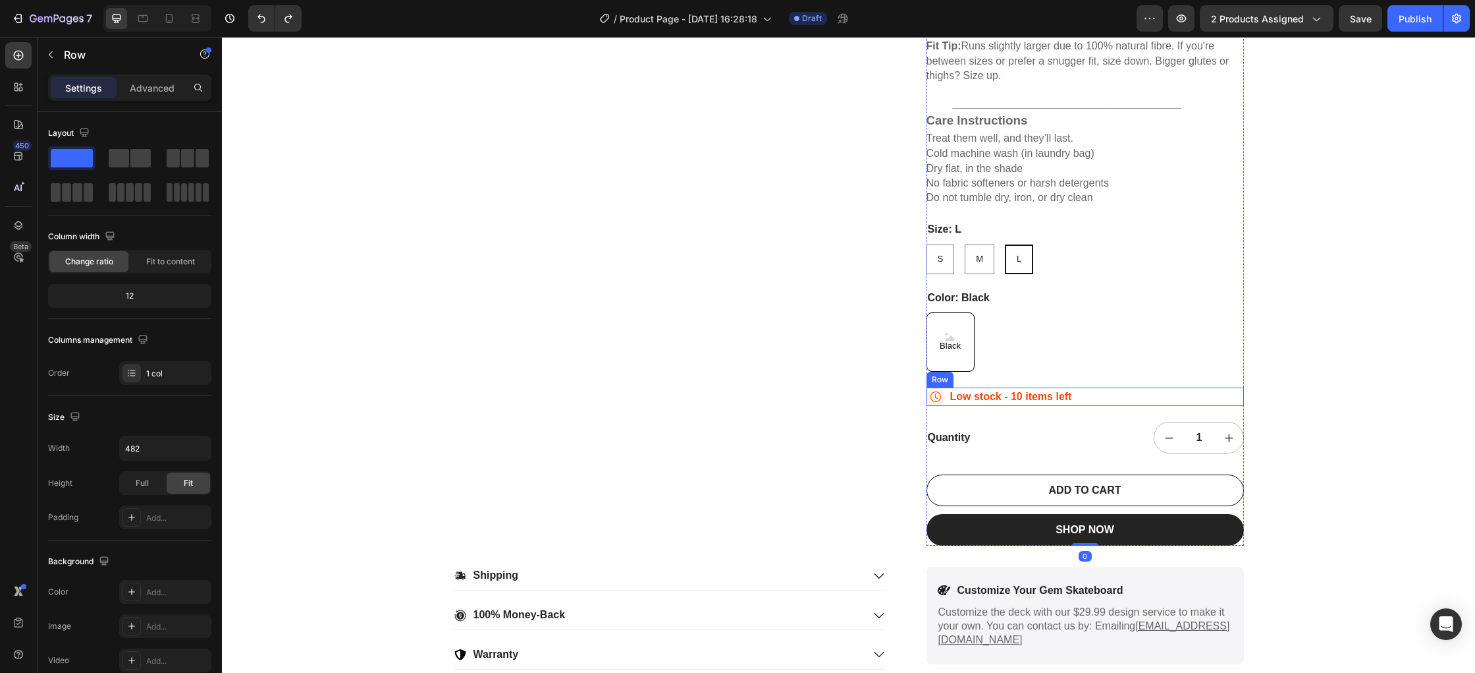
click at [1072, 405] on div "Icon Low stock - 10 items left Stock Counter Row" at bounding box center [1085, 396] width 317 height 18
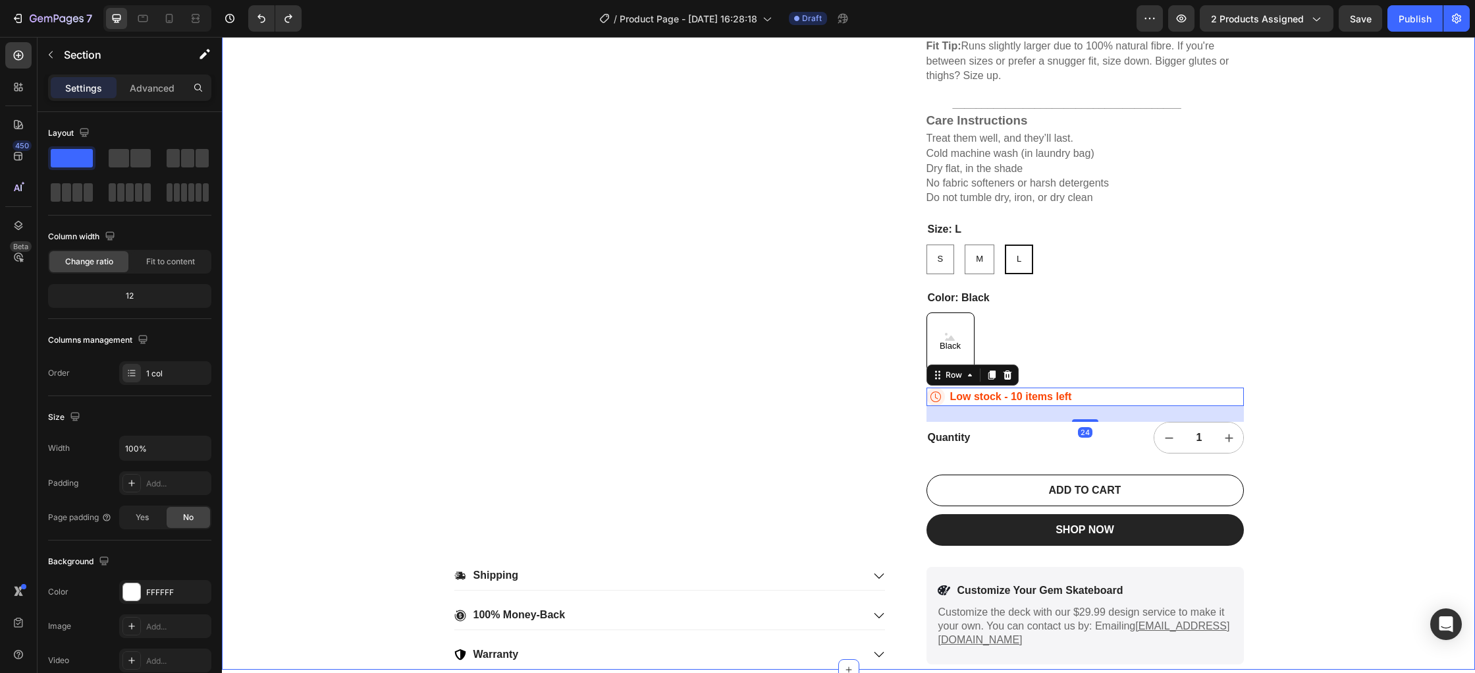
drag, startPoint x: 1368, startPoint y: 403, endPoint x: 1342, endPoint y: 406, distance: 26.6
click at [1368, 403] on div "22,500+ Happy Customers Item List +700 5-Start Review Item List 30 Day Guarante…" at bounding box center [848, 16] width 1253 height 1305
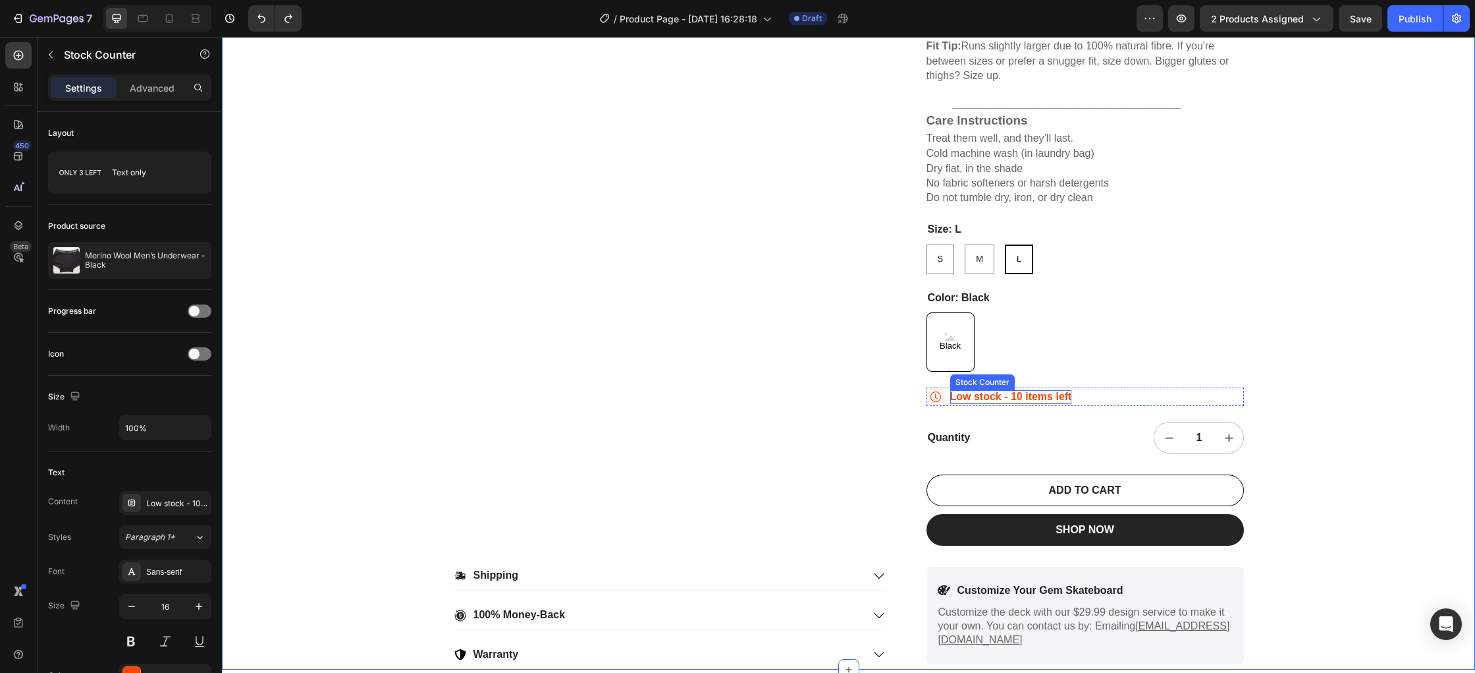
click at [978, 400] on p "Low stock - 10 items left" at bounding box center [1011, 397] width 122 height 14
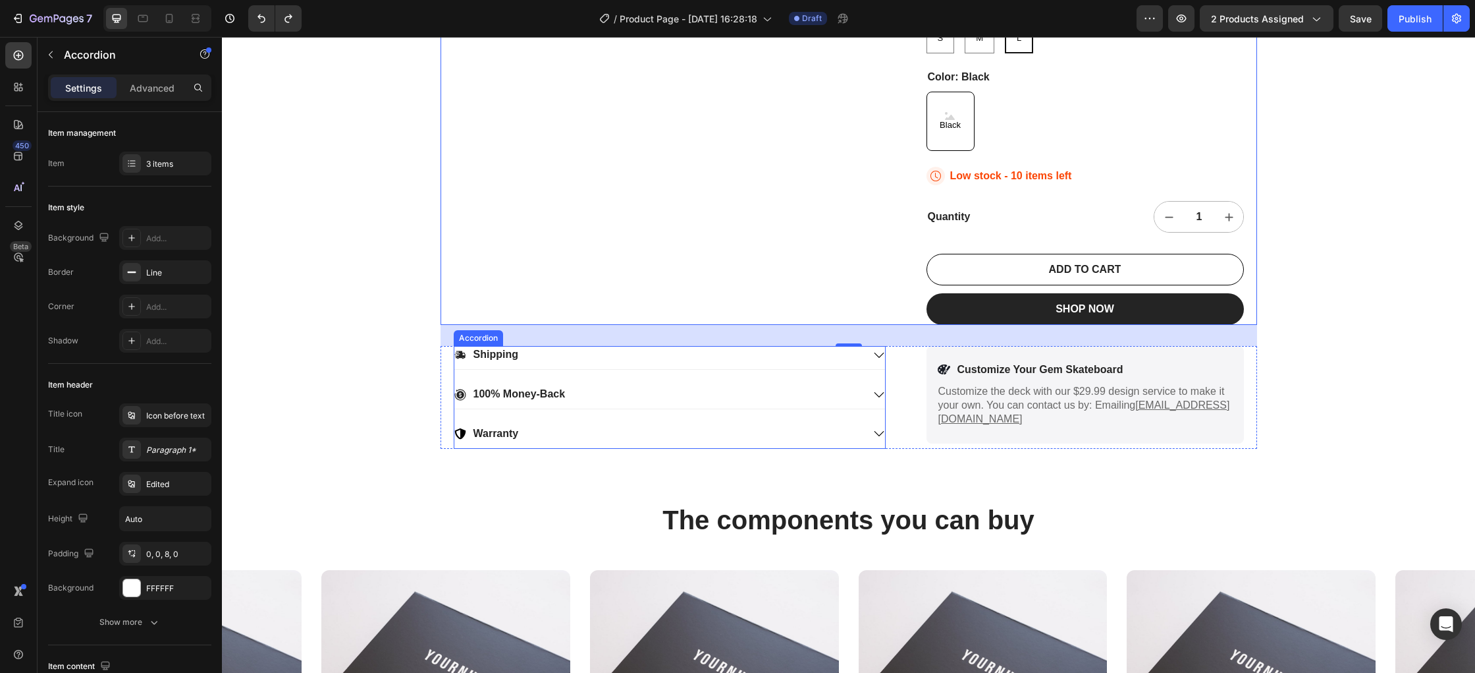
click at [854, 356] on div "Shipping" at bounding box center [658, 355] width 408 height 18
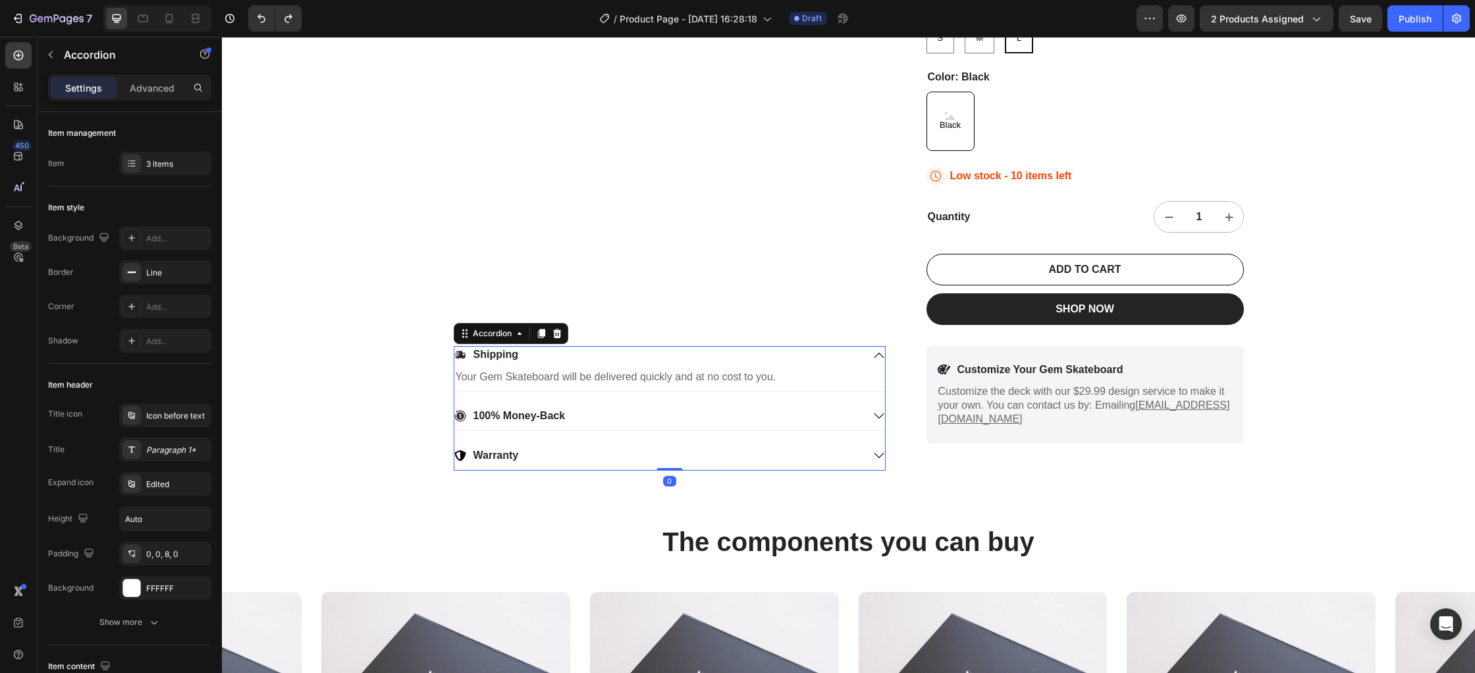
click at [854, 356] on div "Shipping" at bounding box center [658, 355] width 408 height 18
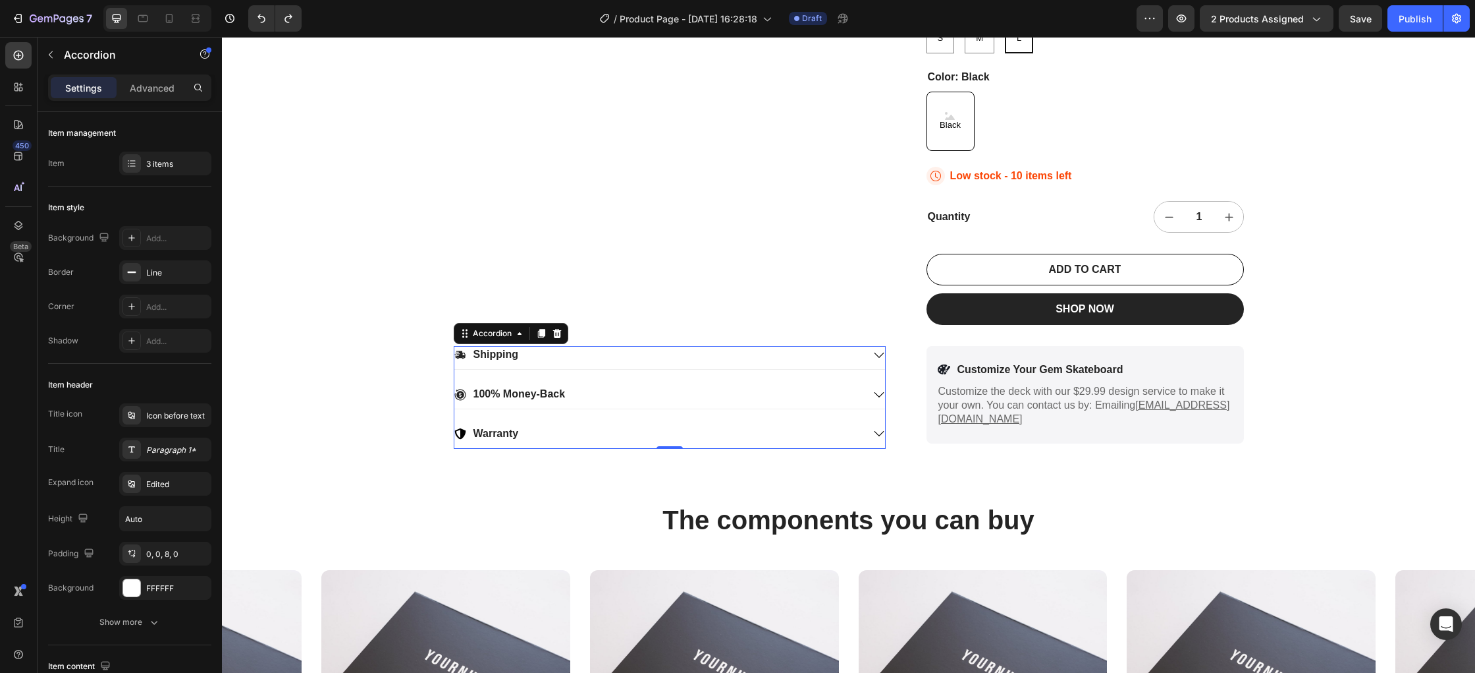
click at [846, 358] on div "Shipping" at bounding box center [658, 355] width 408 height 18
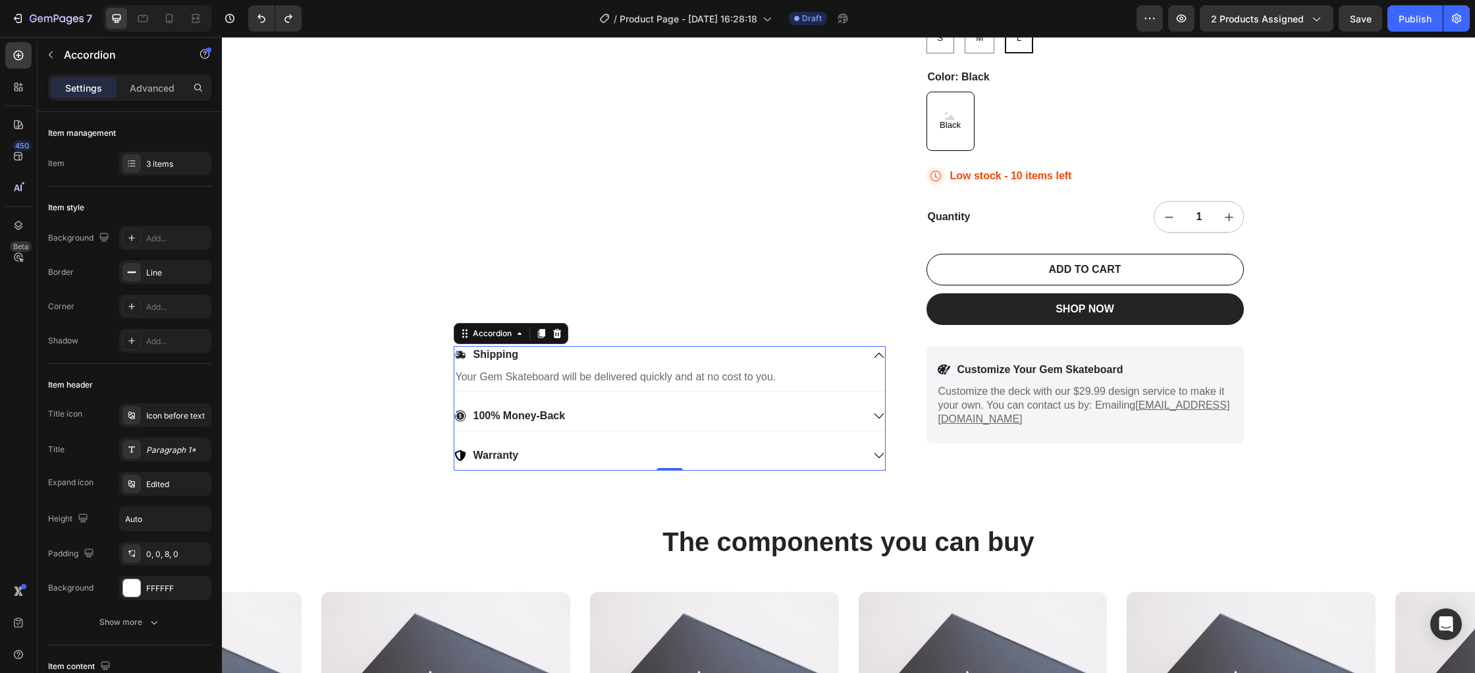
click at [580, 389] on div "Your Gem Skateboard will be delivered quickly and at no cost to you. Text Block" at bounding box center [669, 380] width 431 height 22
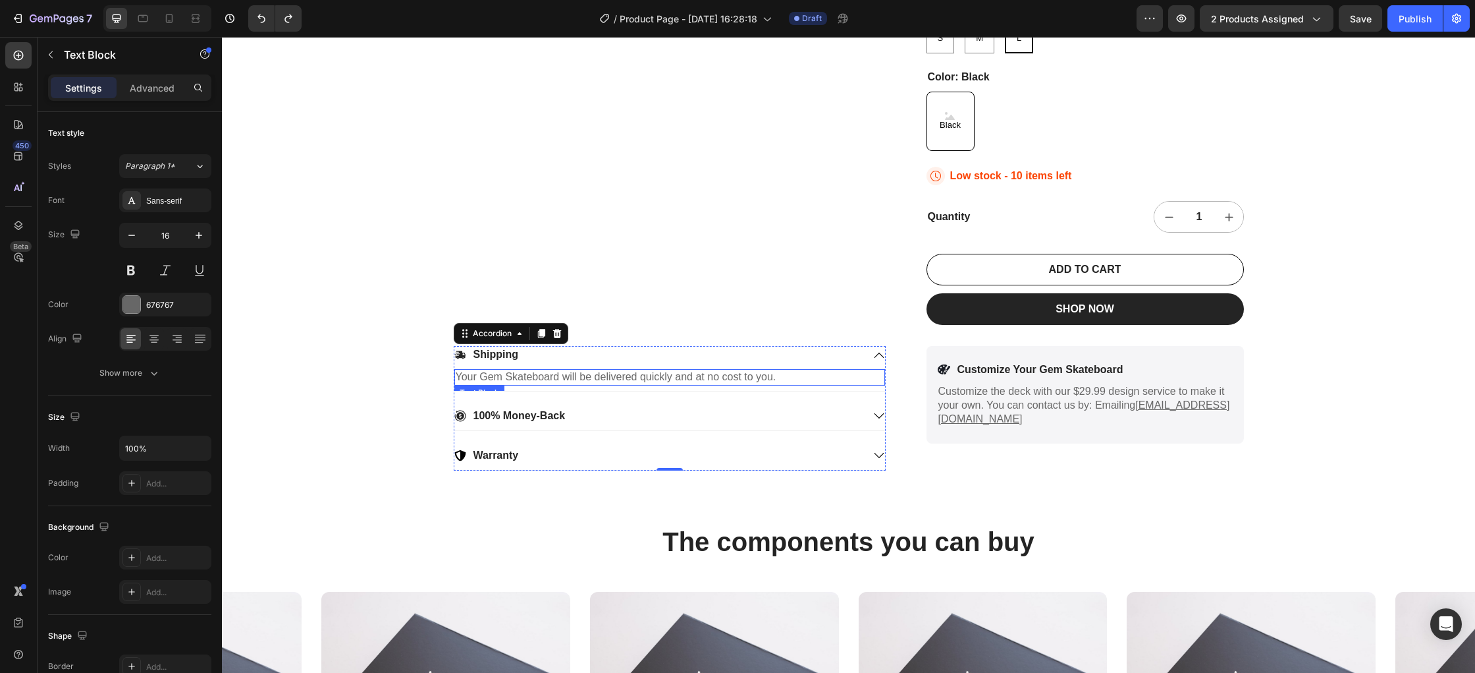
click at [580, 377] on p "Your Gem Skateboard will be delivered quickly and at no cost to you." at bounding box center [670, 377] width 428 height 14
click at [602, 378] on p "Your Gem Skateboard will be delivered quickly and at no cost to you." at bounding box center [670, 377] width 428 height 14
click at [779, 377] on p "Your Gem Skateboard will be delivered quickly and at no cost to you." at bounding box center [670, 377] width 428 height 14
drag, startPoint x: 1385, startPoint y: 343, endPoint x: 1377, endPoint y: 346, distance: 9.2
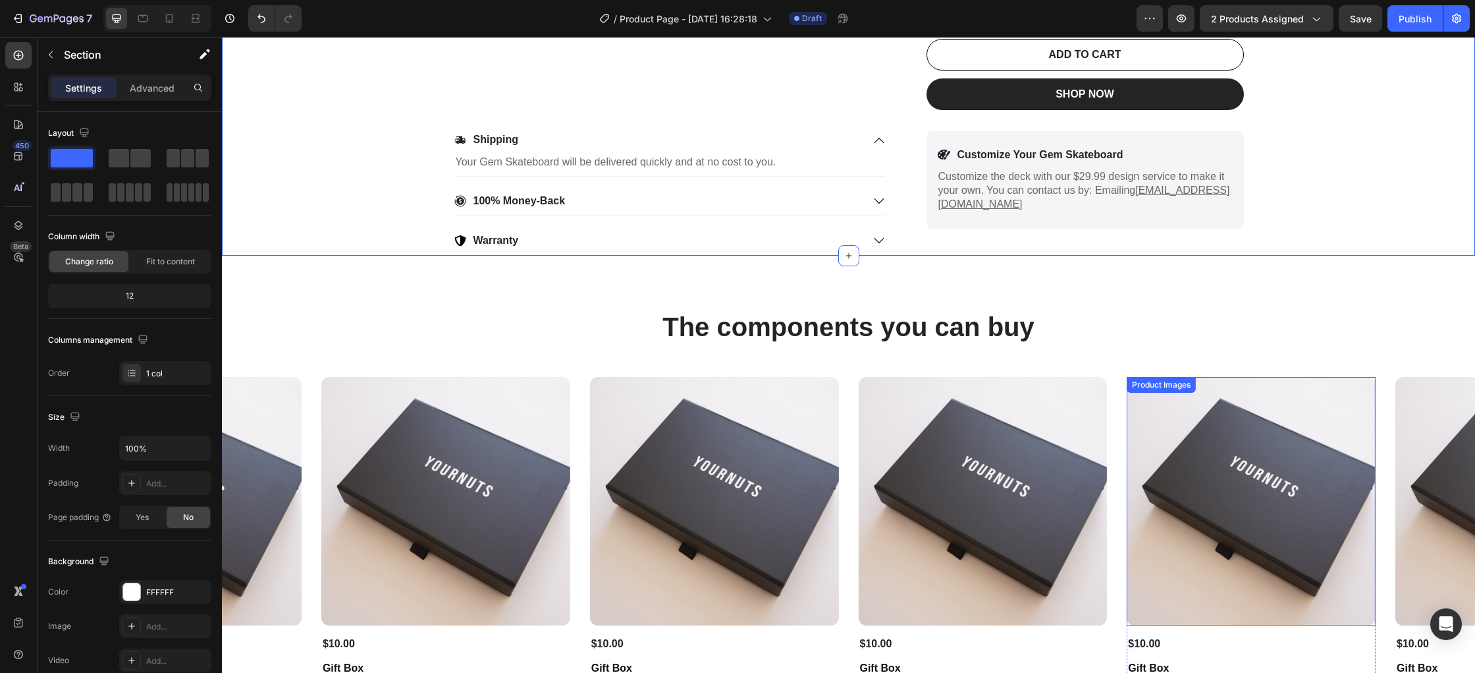
scroll to position [1220, 0]
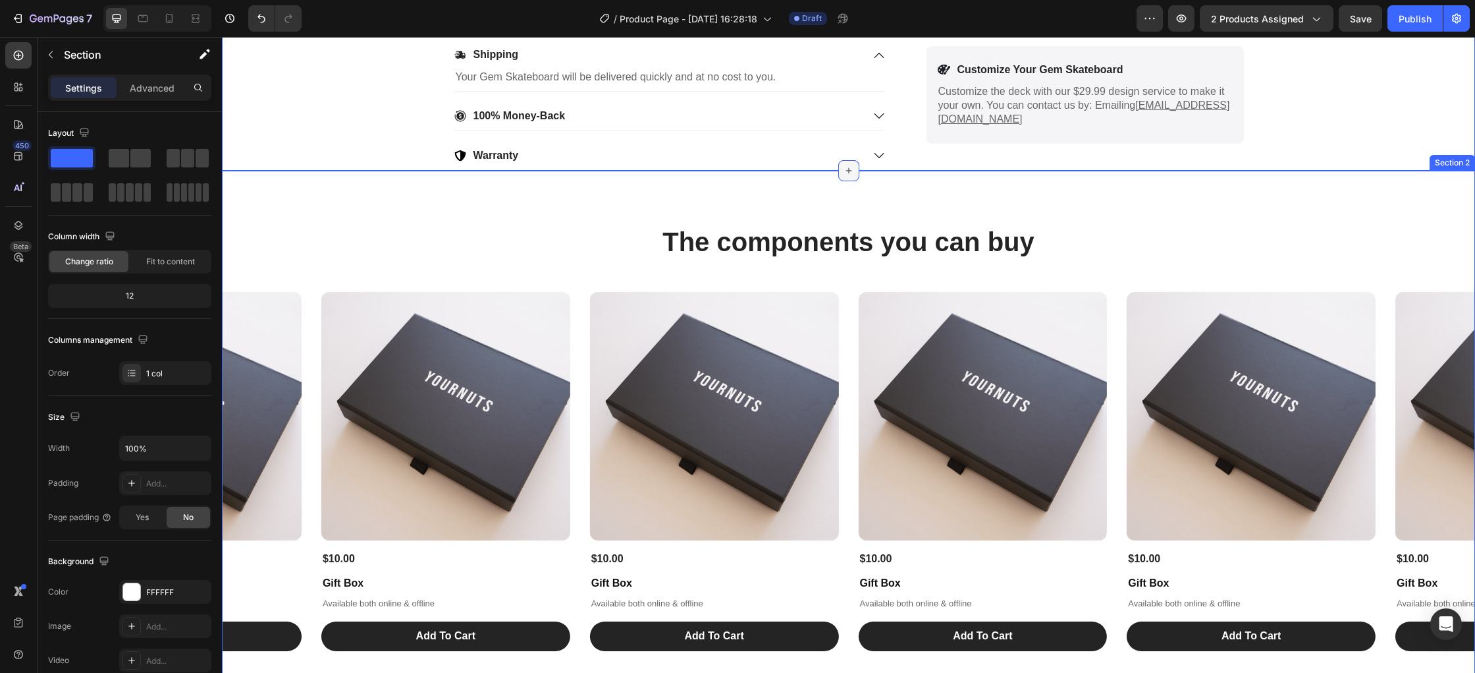
click at [845, 169] on icon at bounding box center [849, 170] width 11 height 11
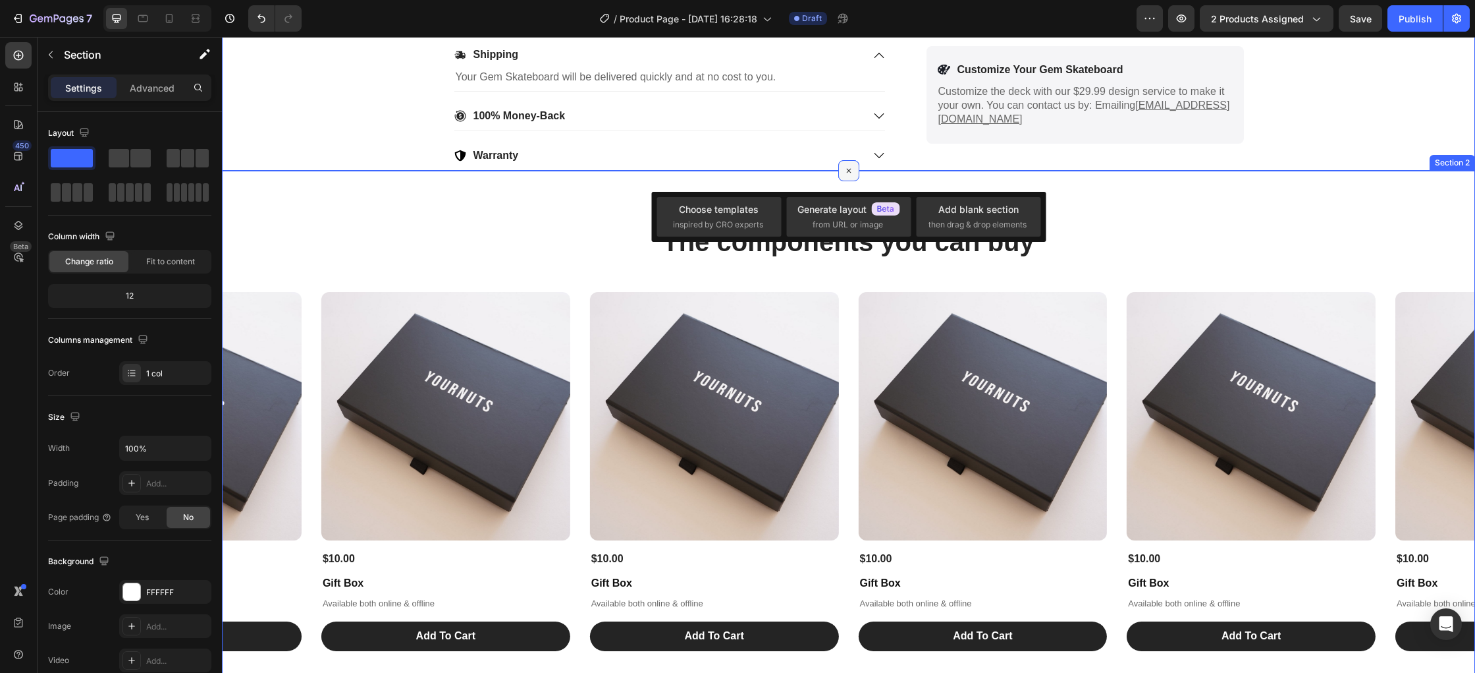
click at [847, 173] on icon at bounding box center [848, 170] width 15 height 15
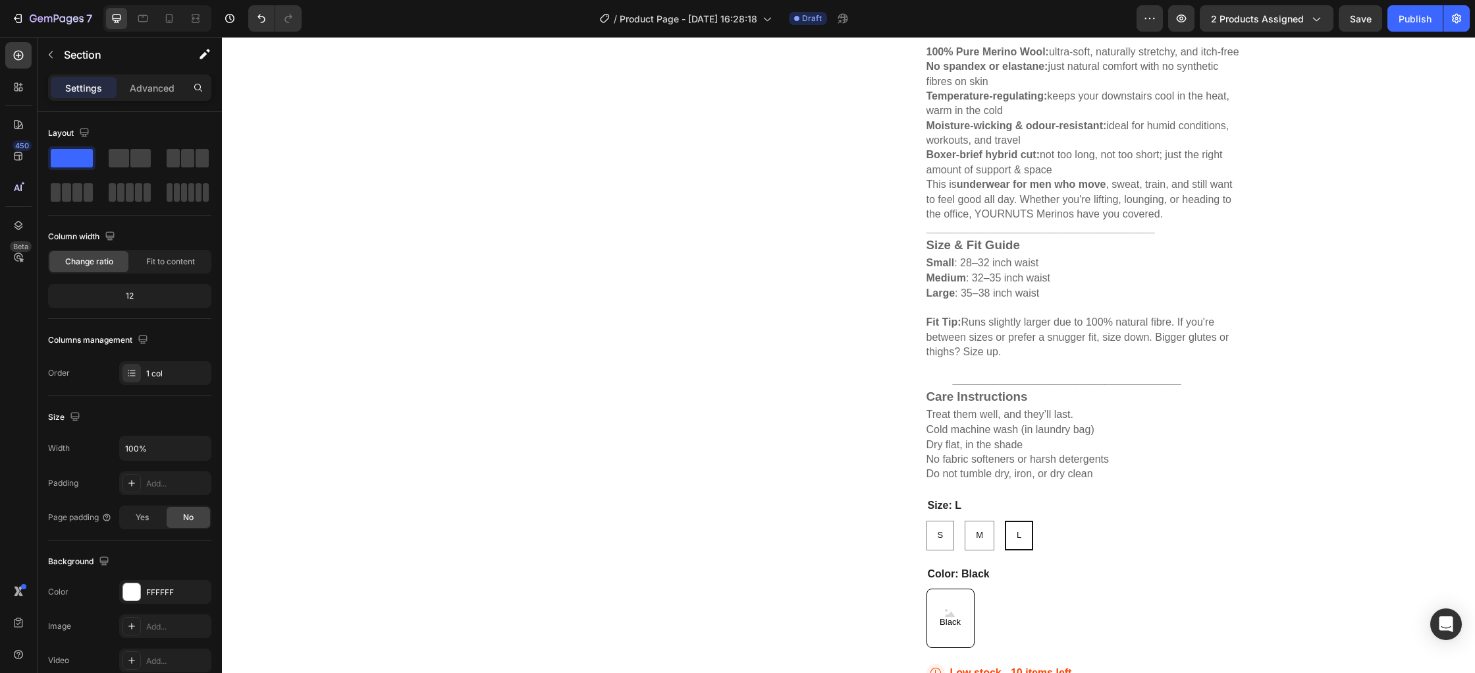
scroll to position [584, 0]
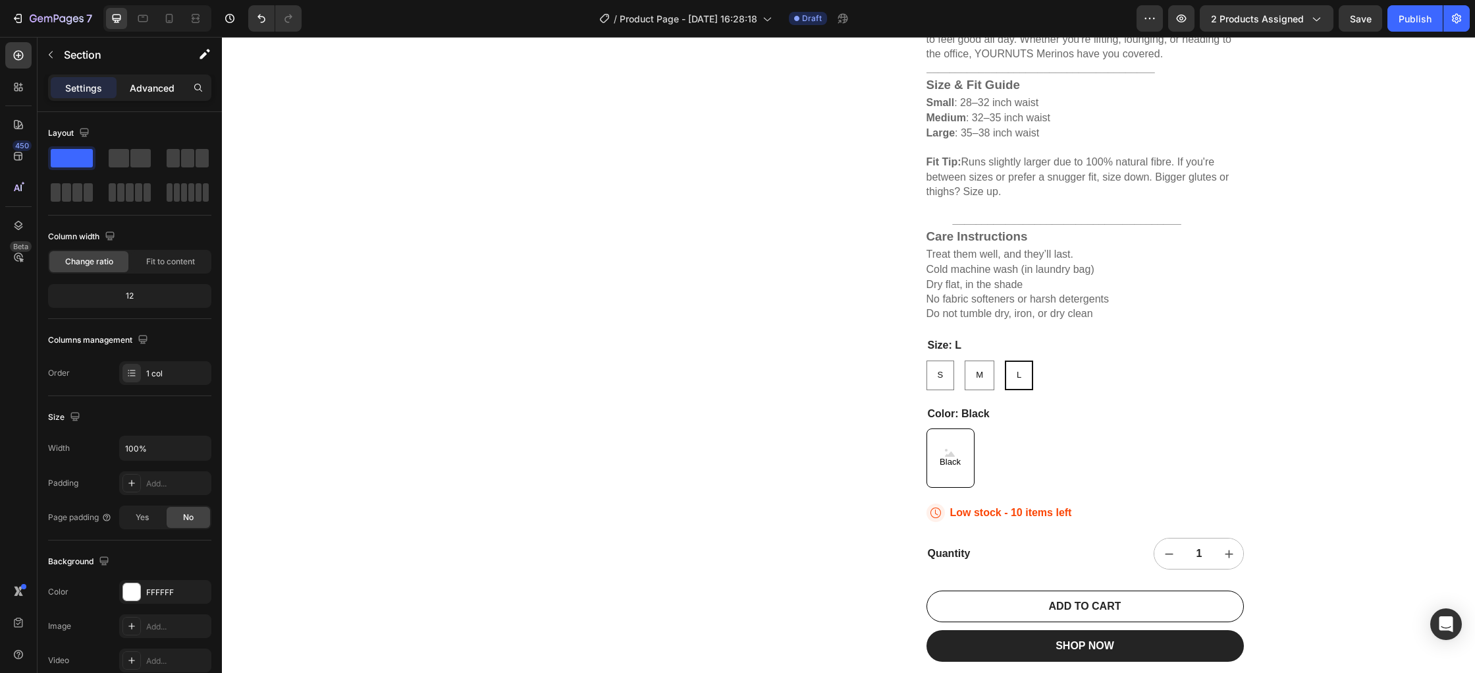
click at [160, 92] on p "Advanced" at bounding box center [152, 88] width 45 height 14
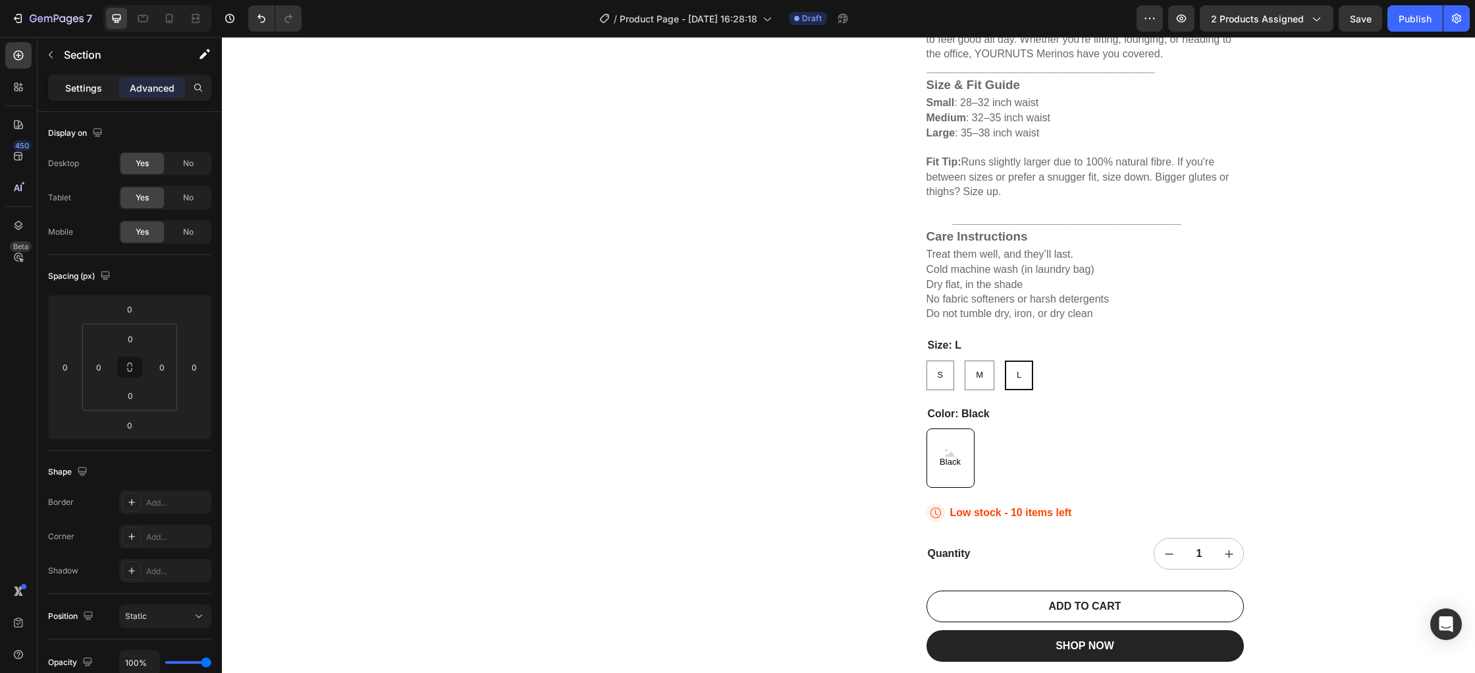
click at [94, 88] on p "Settings" at bounding box center [83, 88] width 37 height 14
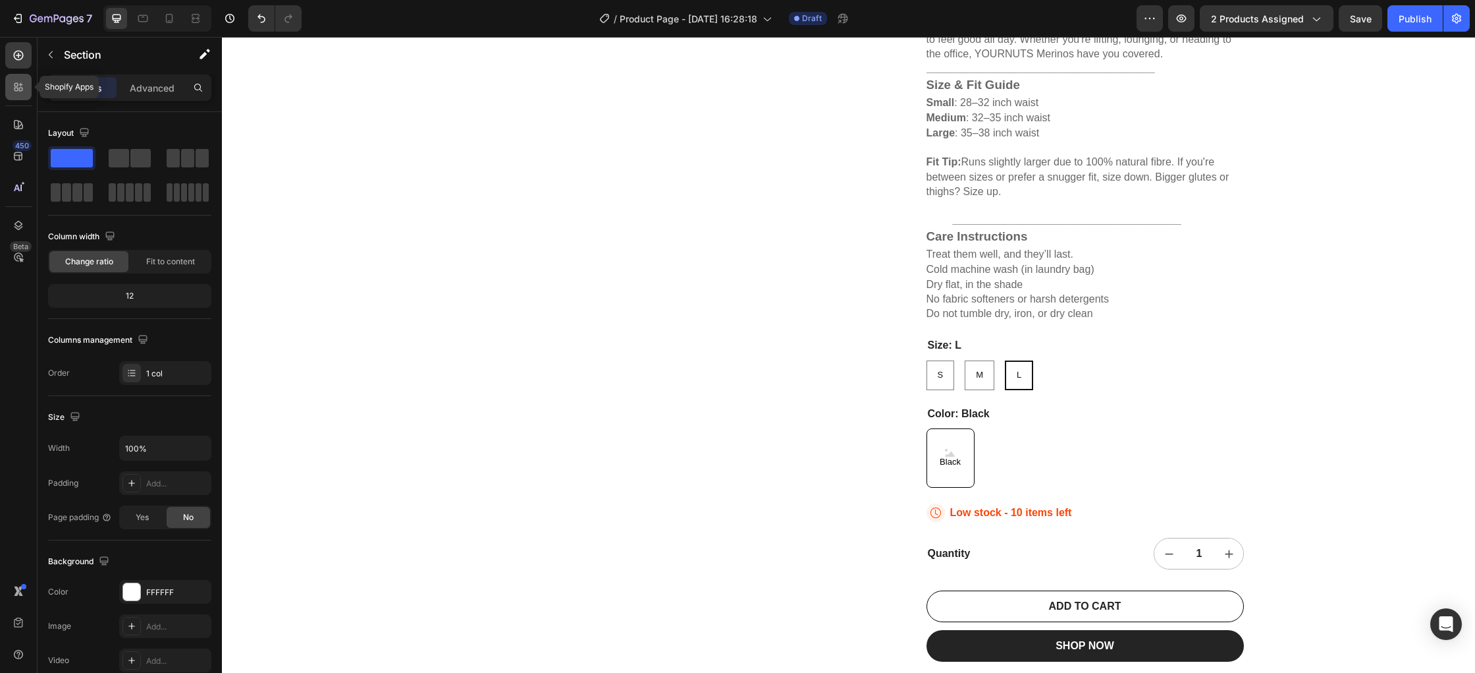
click at [29, 89] on div at bounding box center [18, 87] width 26 height 26
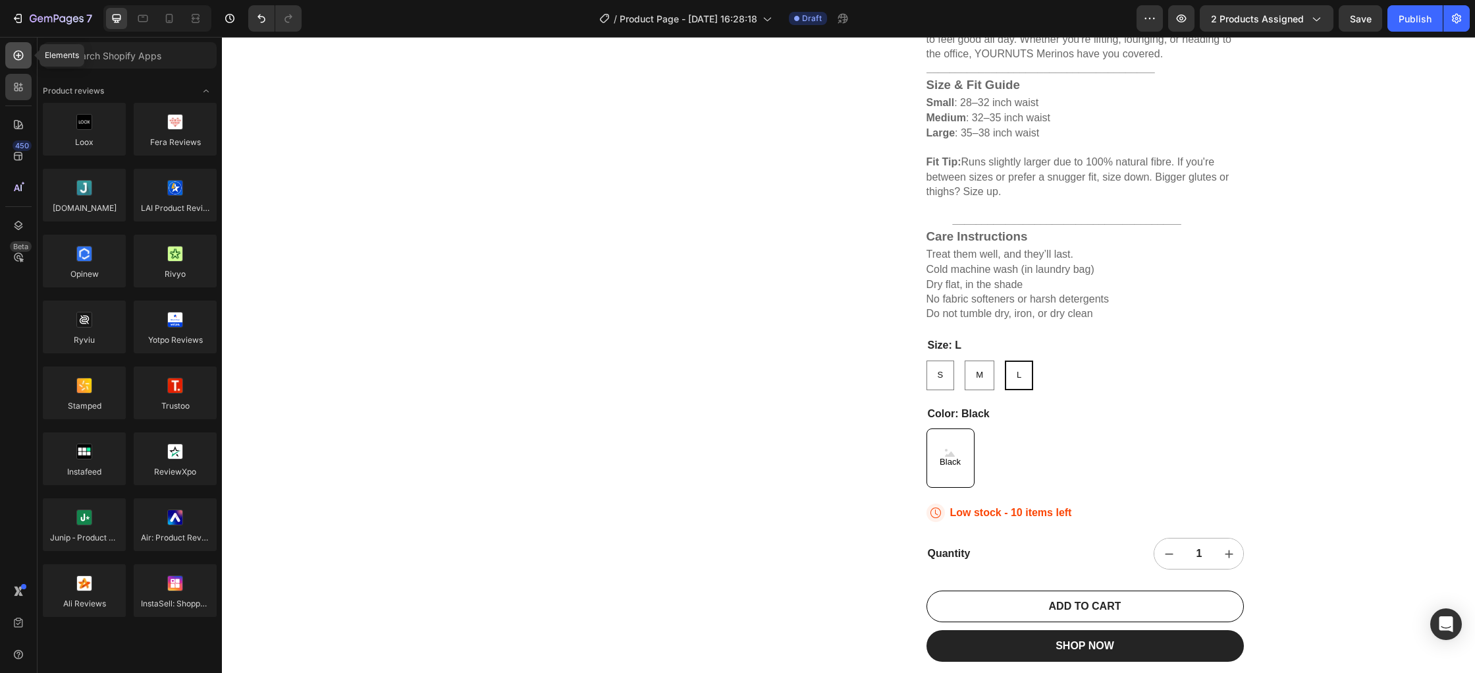
click at [28, 54] on div at bounding box center [18, 55] width 26 height 26
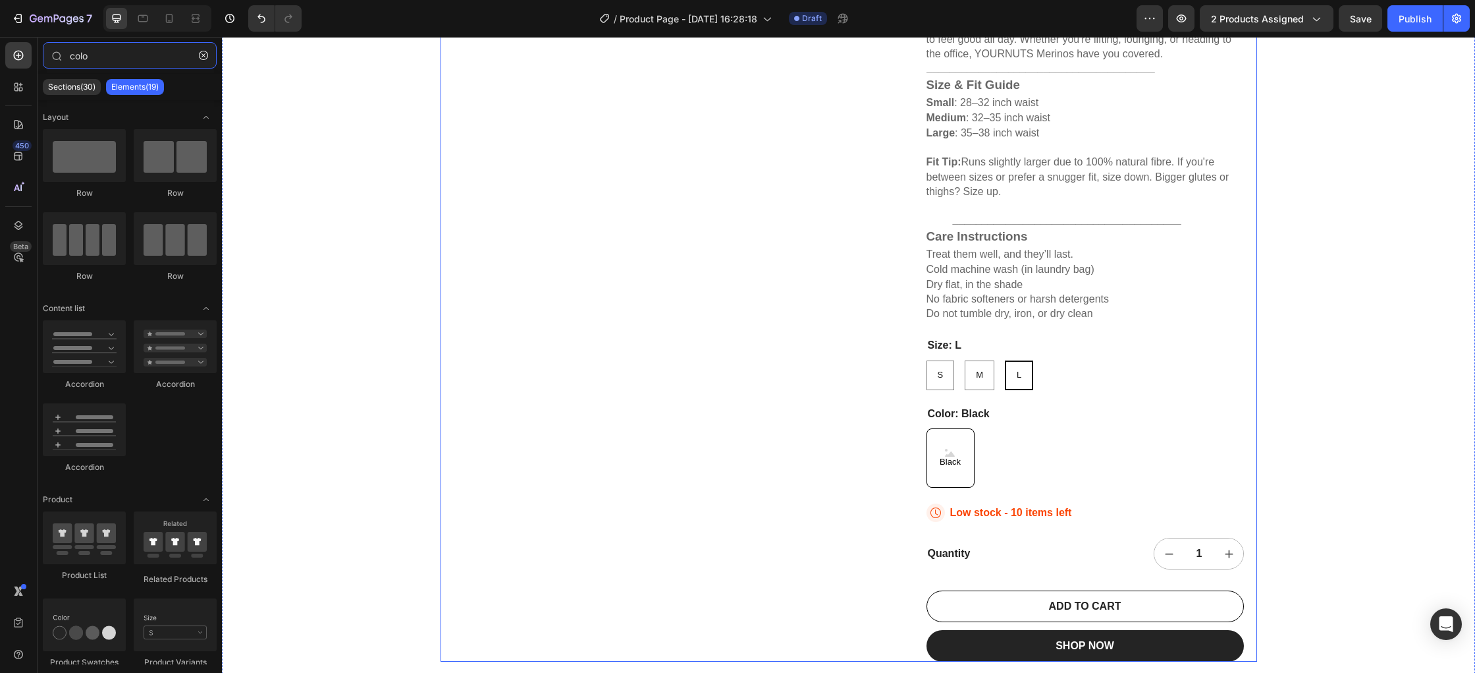
type input "color"
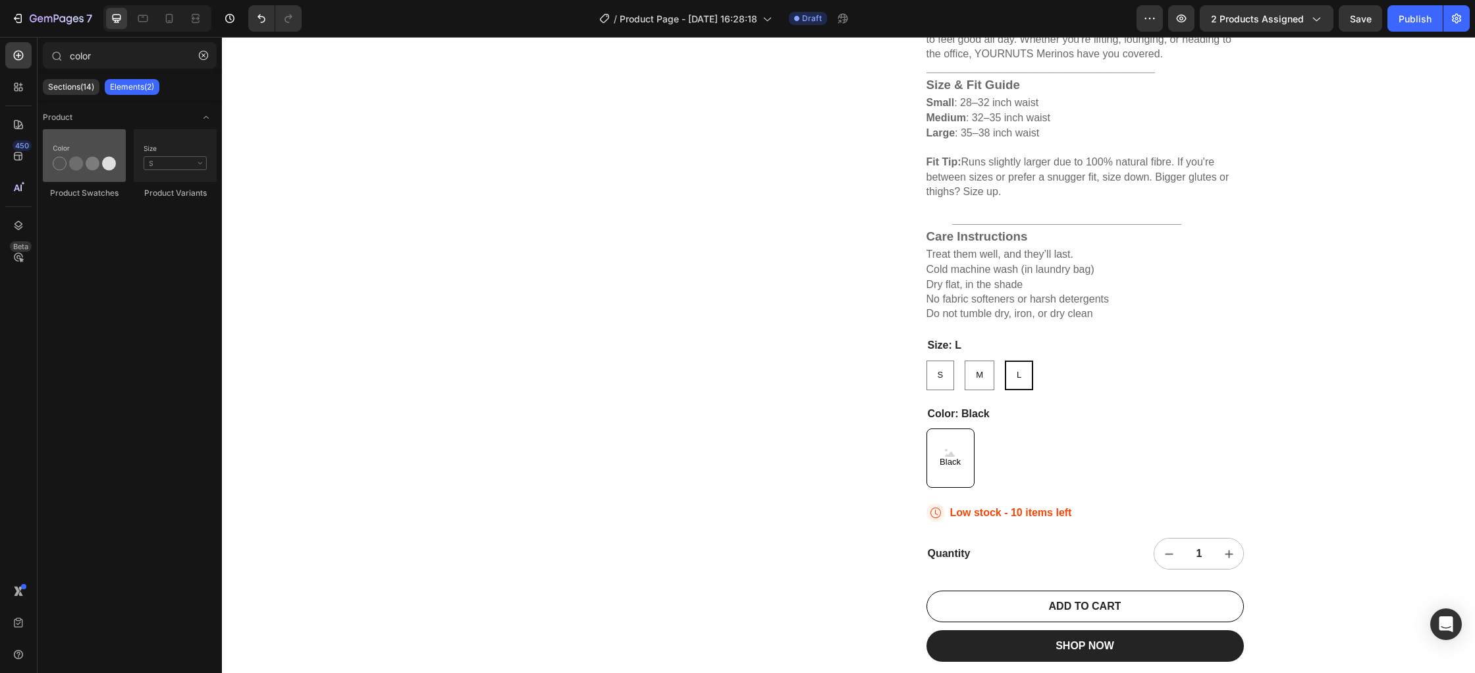
click at [97, 162] on div at bounding box center [84, 155] width 83 height 53
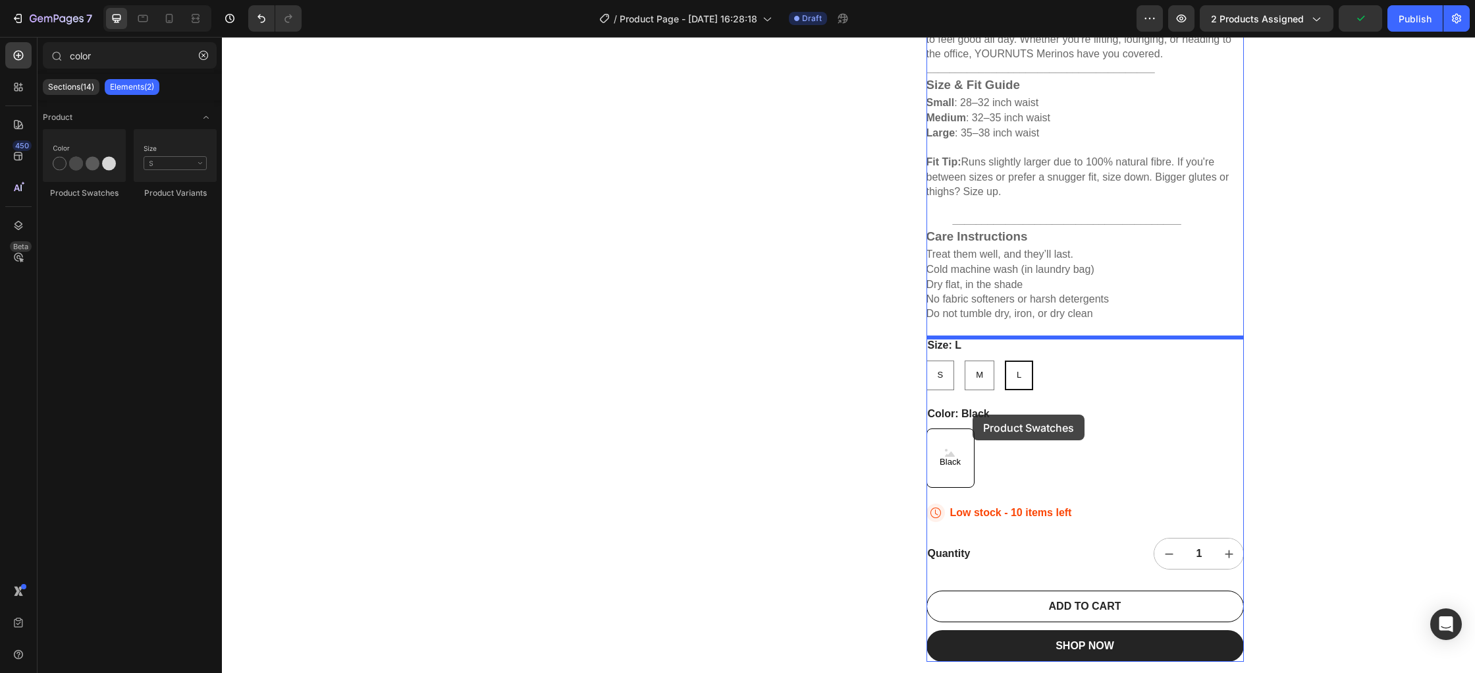
drag, startPoint x: 306, startPoint y: 190, endPoint x: 973, endPoint y: 414, distance: 703.2
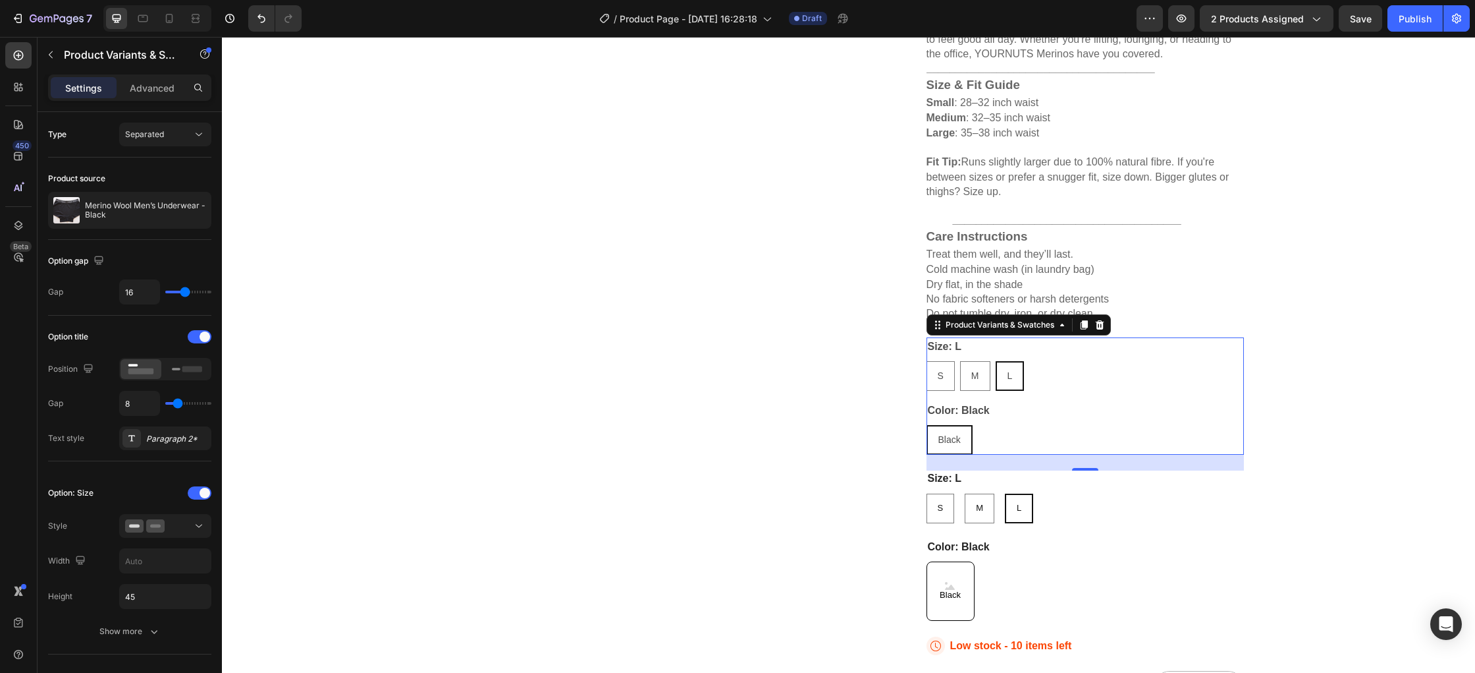
click at [1009, 441] on div "Black Black Black" at bounding box center [1085, 440] width 317 height 30
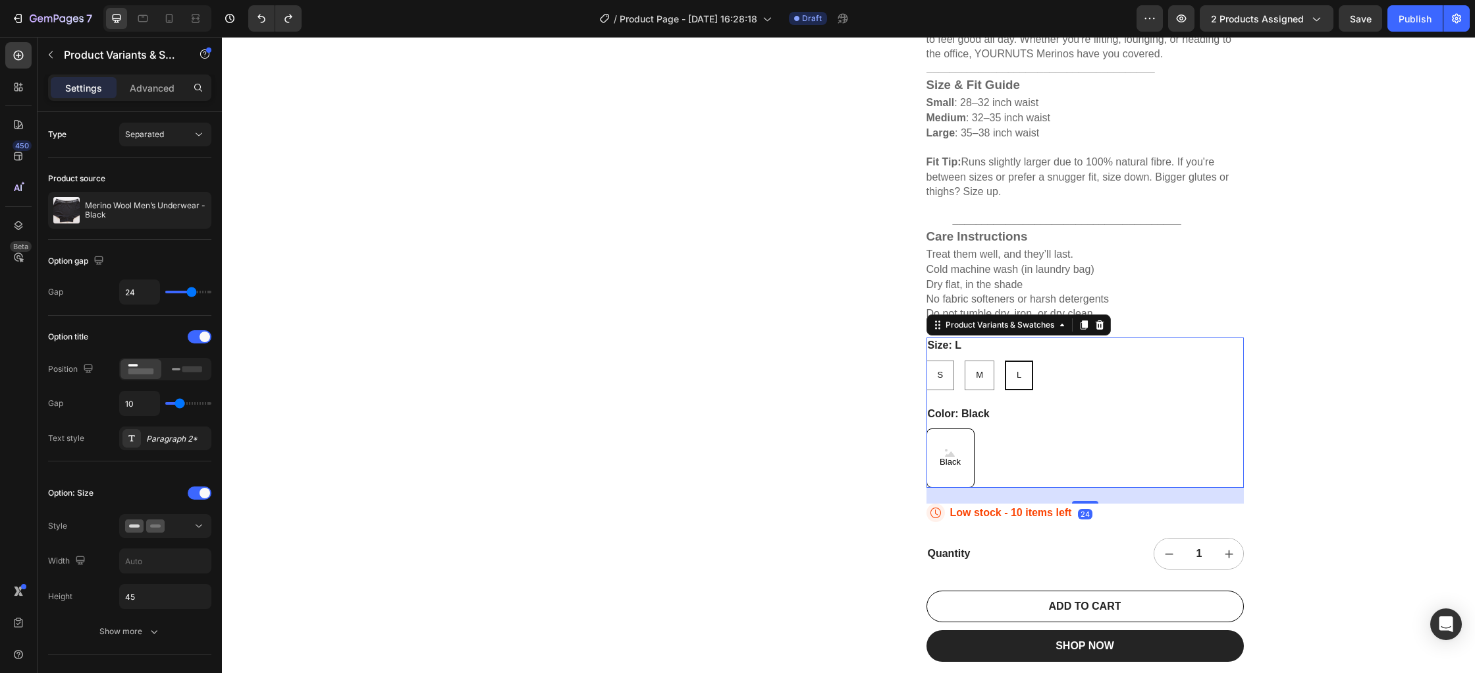
click at [974, 451] on div "Black" at bounding box center [951, 457] width 48 height 59
click at [927, 428] on input "Black Black Black" at bounding box center [926, 427] width 1 height 1
radio input "true"
click at [1055, 454] on div "Black Black Black" at bounding box center [1085, 457] width 317 height 59
click at [1063, 329] on icon at bounding box center [1062, 324] width 11 height 11
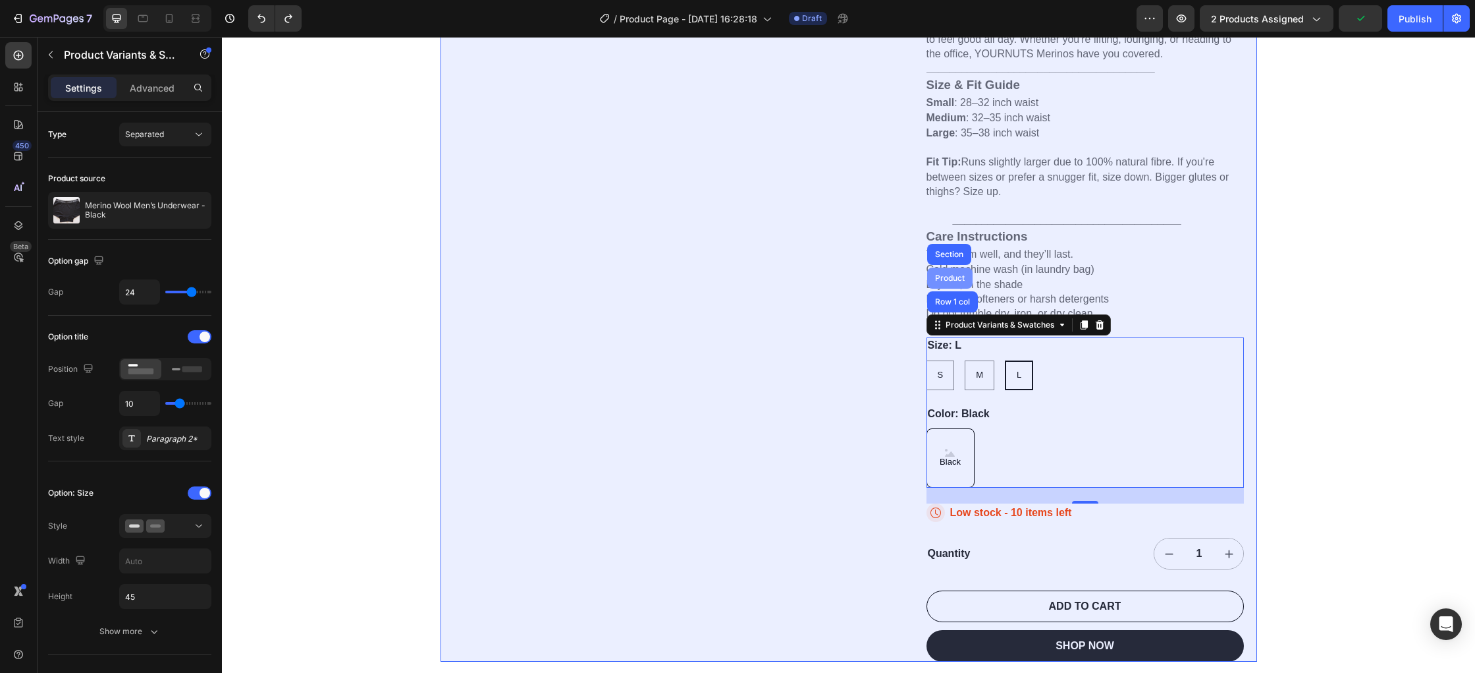
click at [952, 283] on div "Product" at bounding box center [949, 277] width 45 height 21
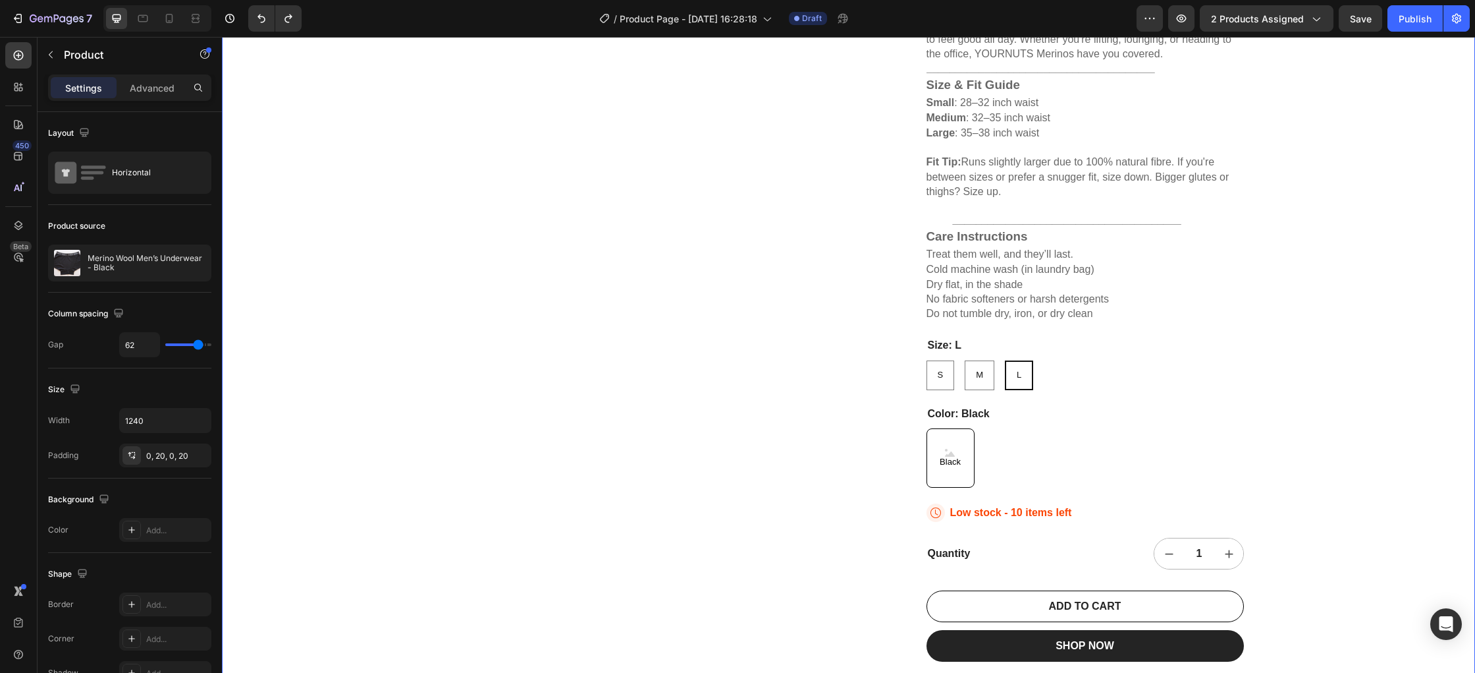
click at [1355, 427] on div "22,500+ Happy Customers Item List +700 5-Start Review Item List 30 Day Guarante…" at bounding box center [848, 132] width 1253 height 1305
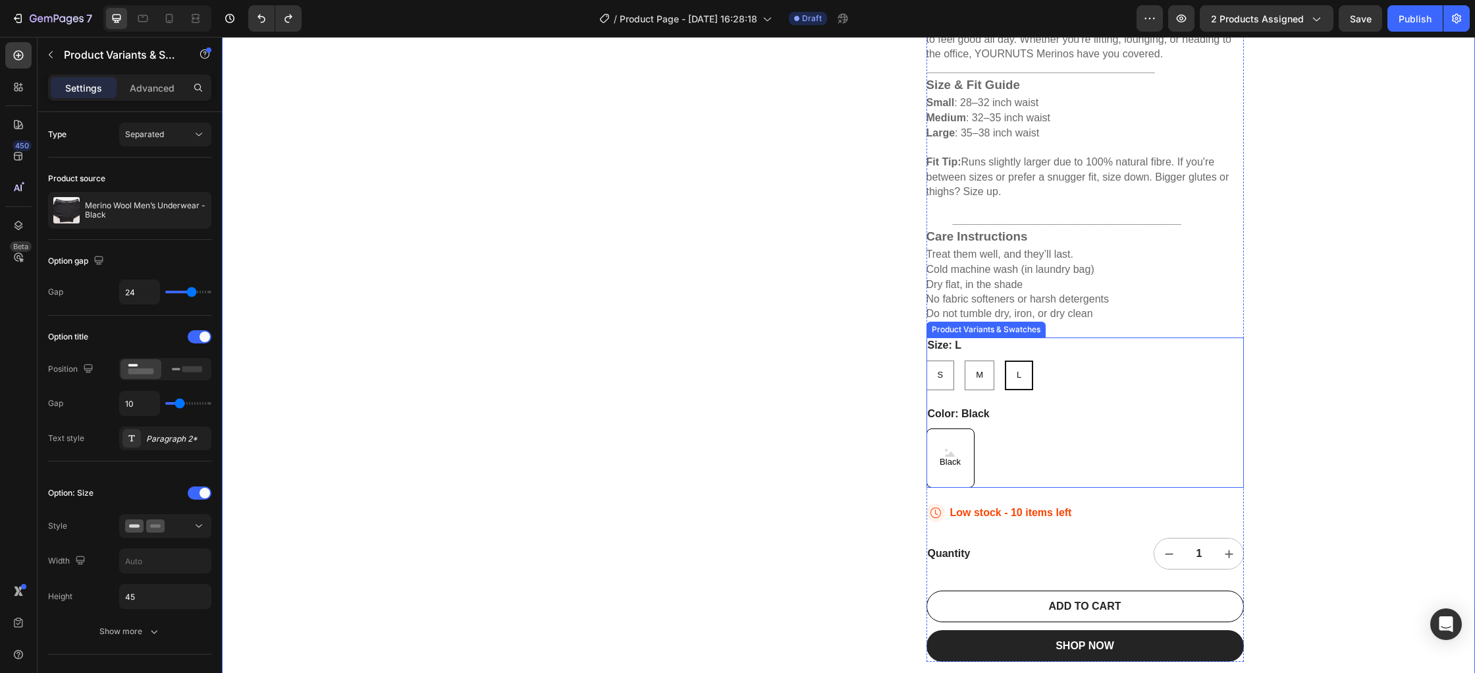
click at [1018, 445] on div "Black Black Black" at bounding box center [1085, 457] width 317 height 59
click at [952, 454] on icon at bounding box center [950, 453] width 10 height 5
click at [927, 428] on input "Black Black Black" at bounding box center [926, 427] width 1 height 1
click at [1035, 456] on div "Black Black Black" at bounding box center [1085, 457] width 317 height 59
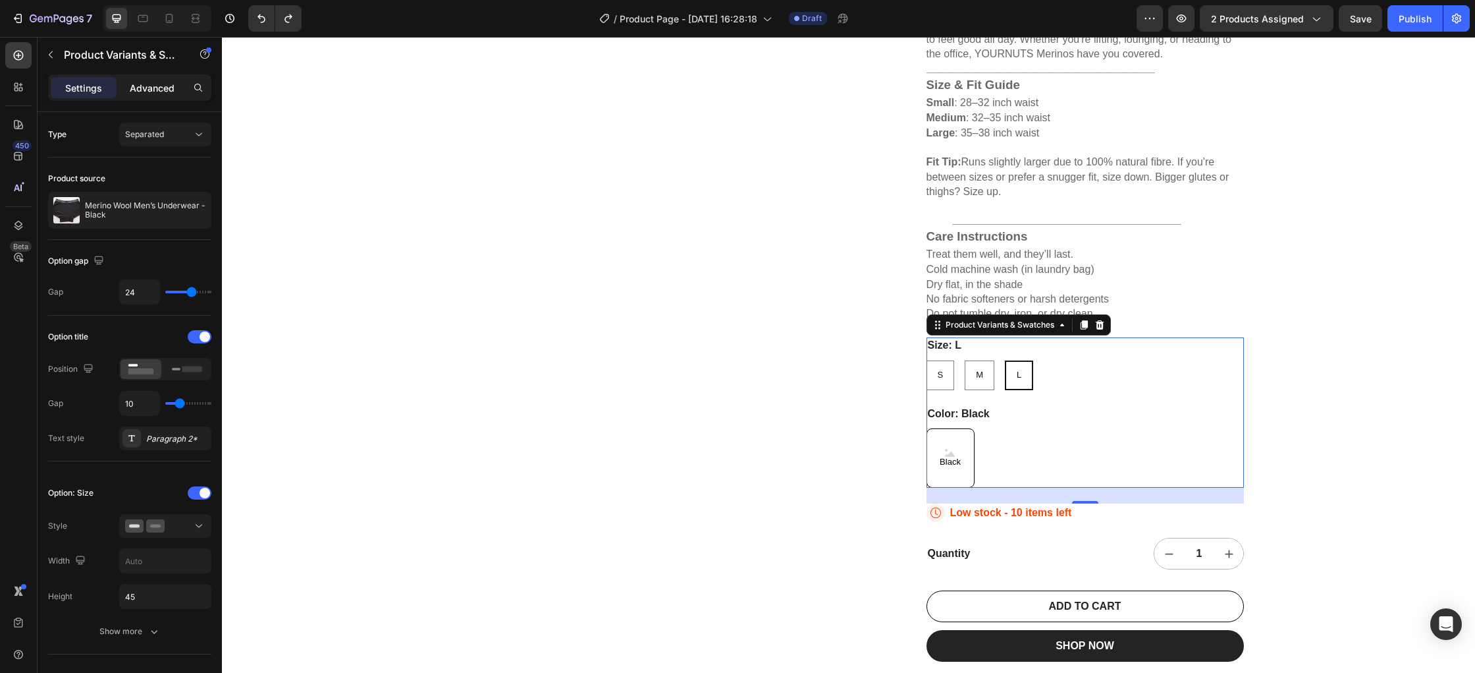
click at [176, 94] on div "Advanced" at bounding box center [152, 87] width 66 height 21
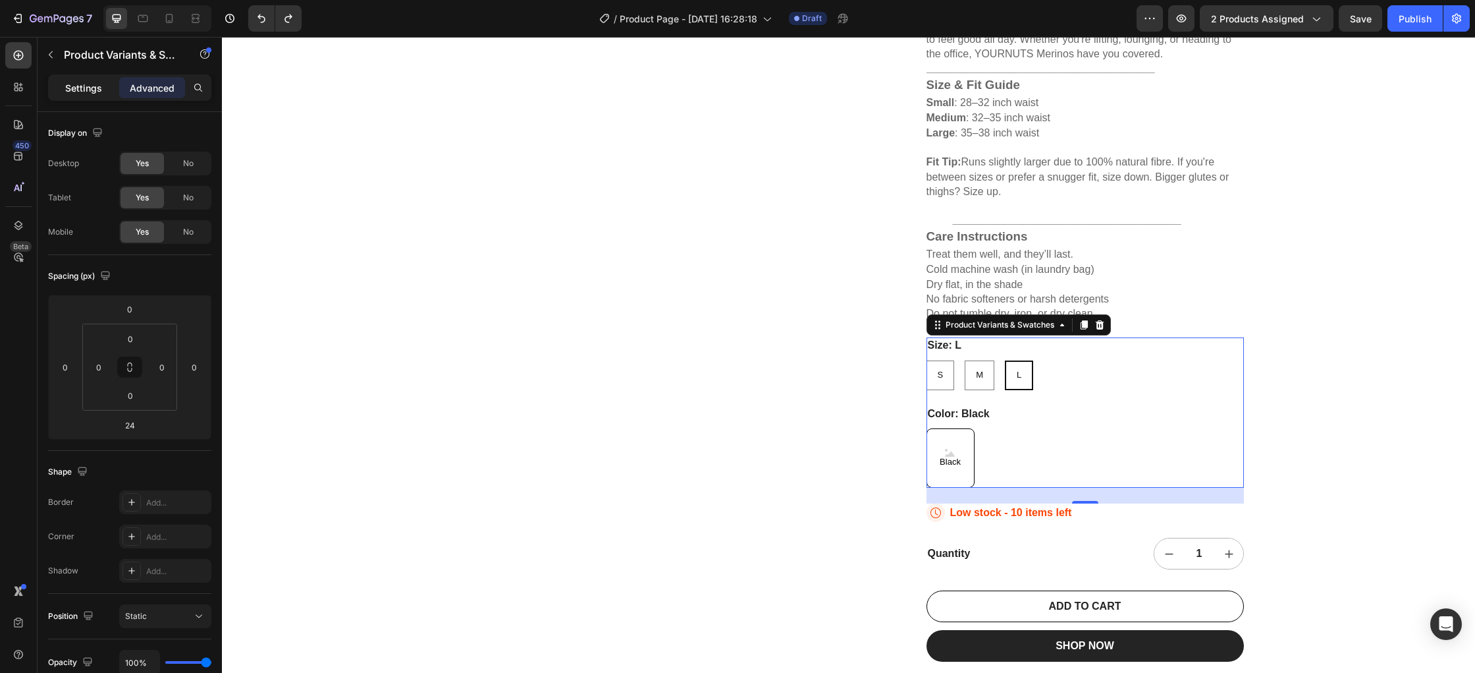
click at [69, 87] on p "Settings" at bounding box center [83, 88] width 37 height 14
radio input "true"
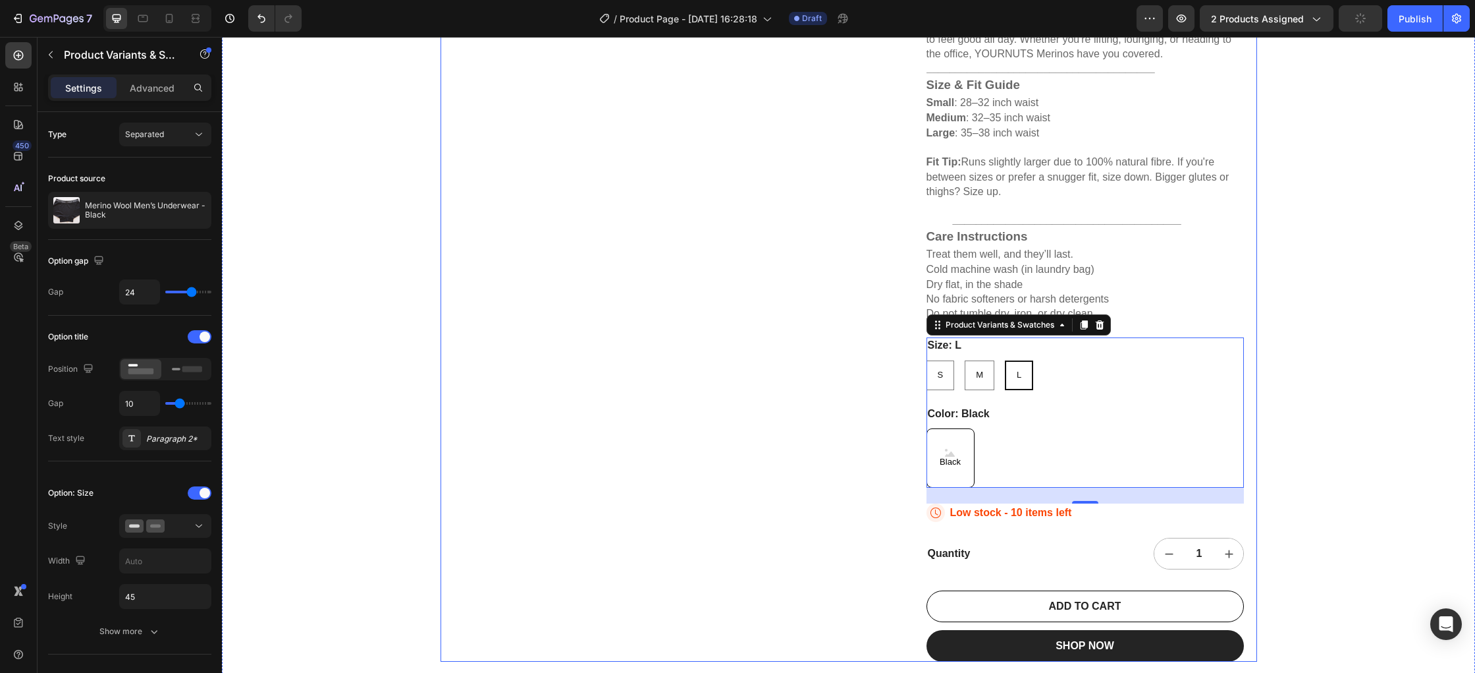
scroll to position [0, 0]
